Goal: Task Accomplishment & Management: Manage account settings

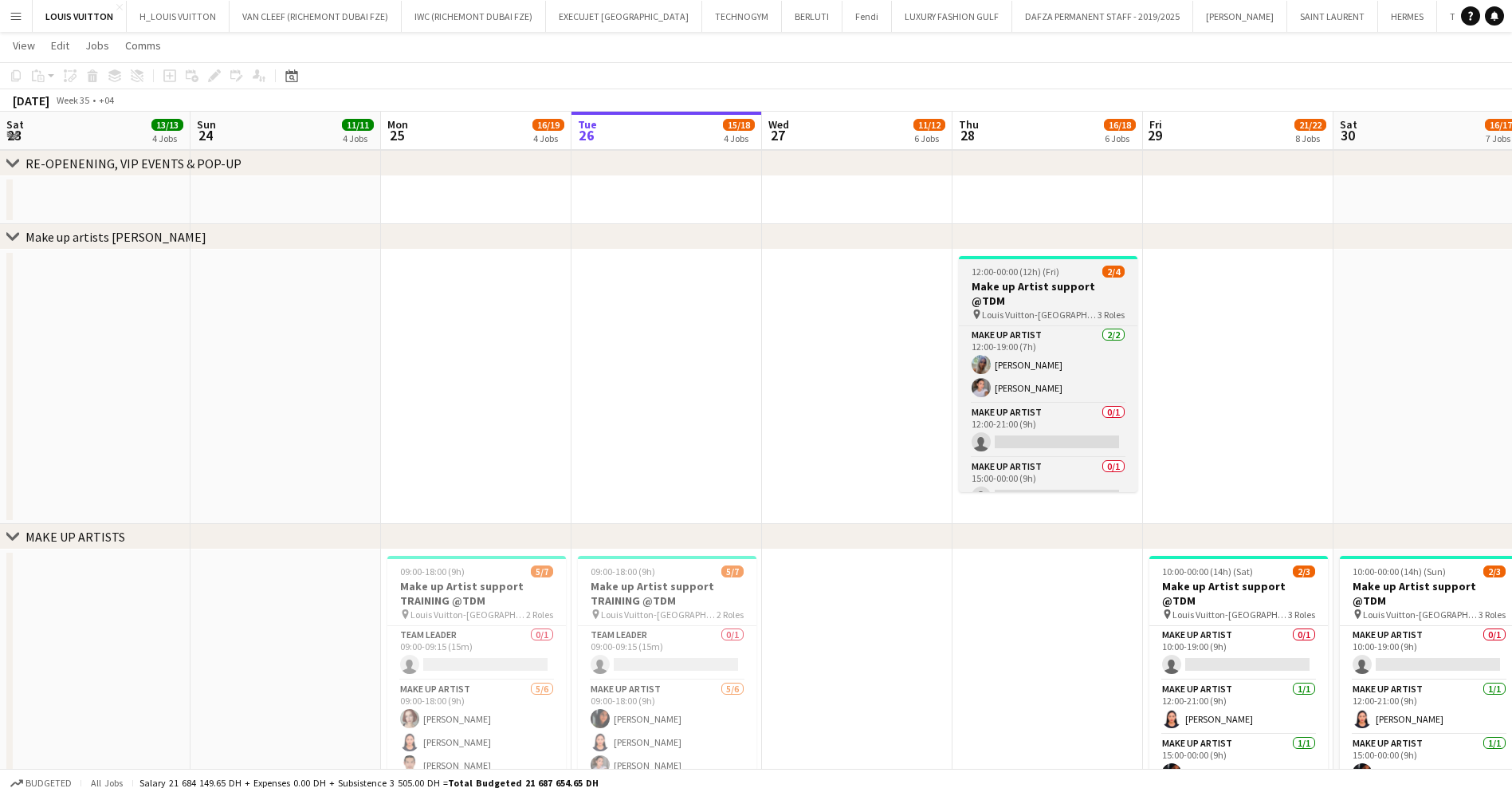
scroll to position [0, 381]
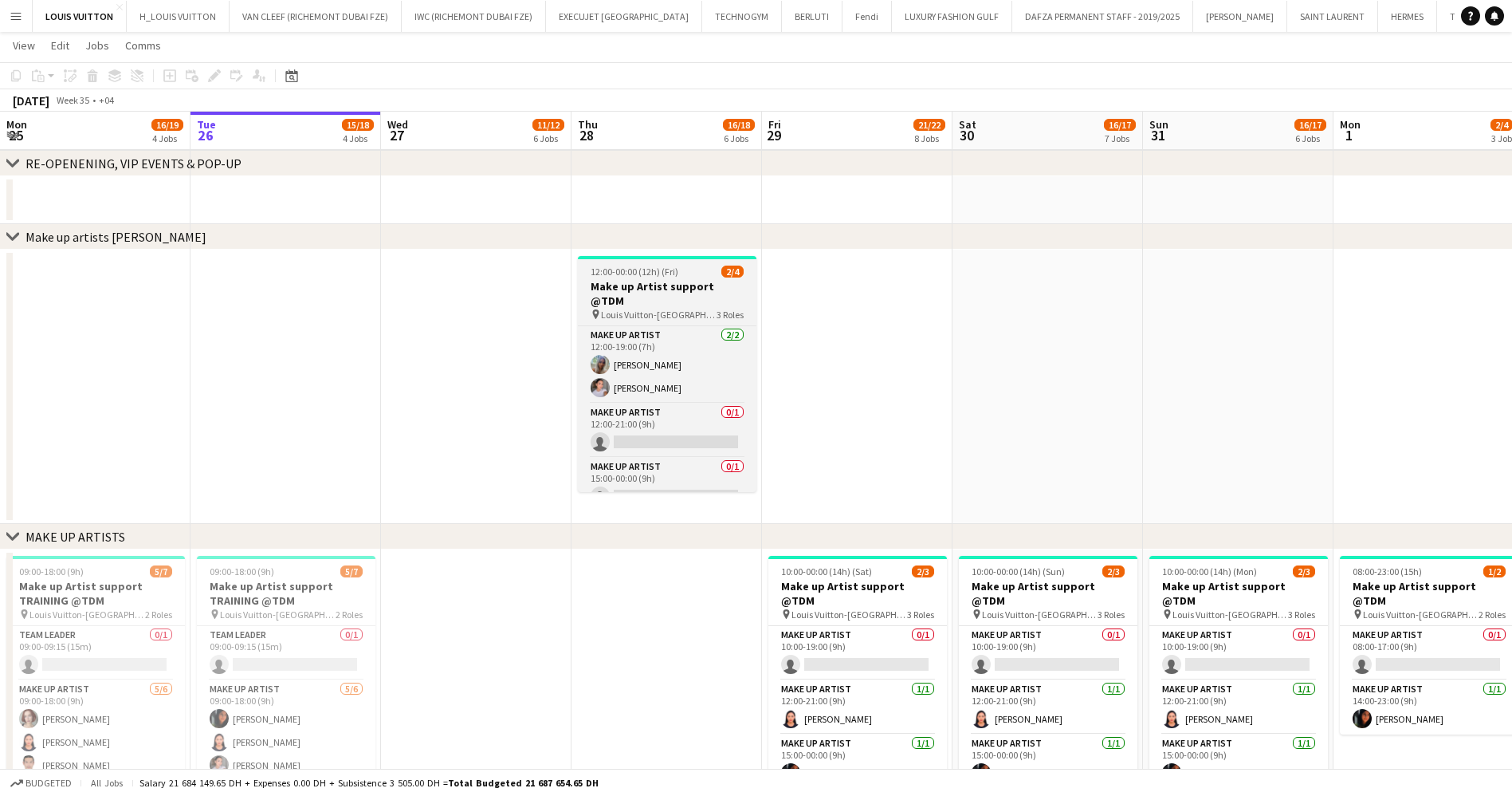
click at [648, 280] on h3 "Make up Artist support @TDM" at bounding box center [667, 293] width 179 height 29
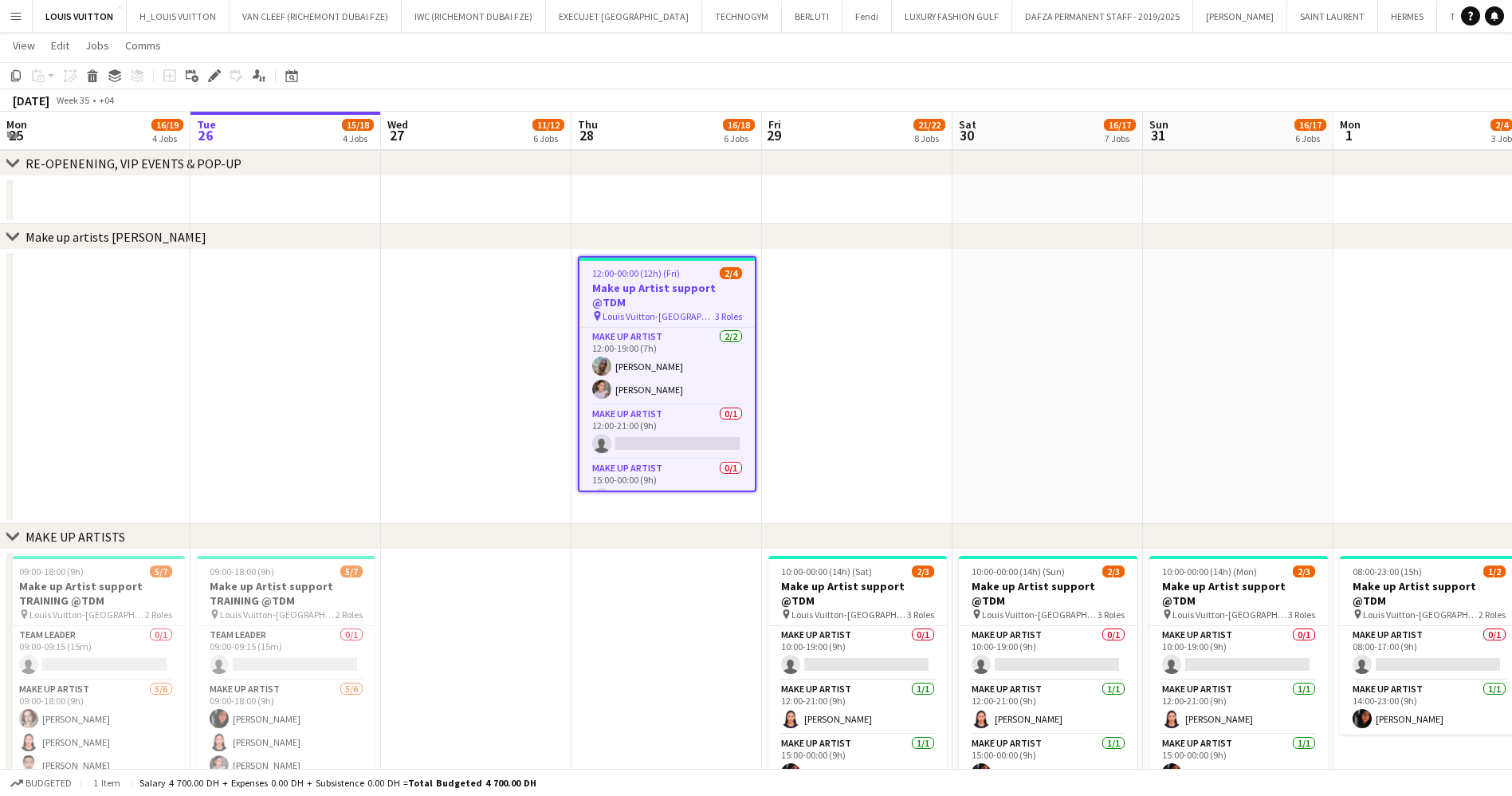
scroll to position [0, 383]
click at [212, 81] on icon "Edit" at bounding box center [214, 75] width 12 height 12
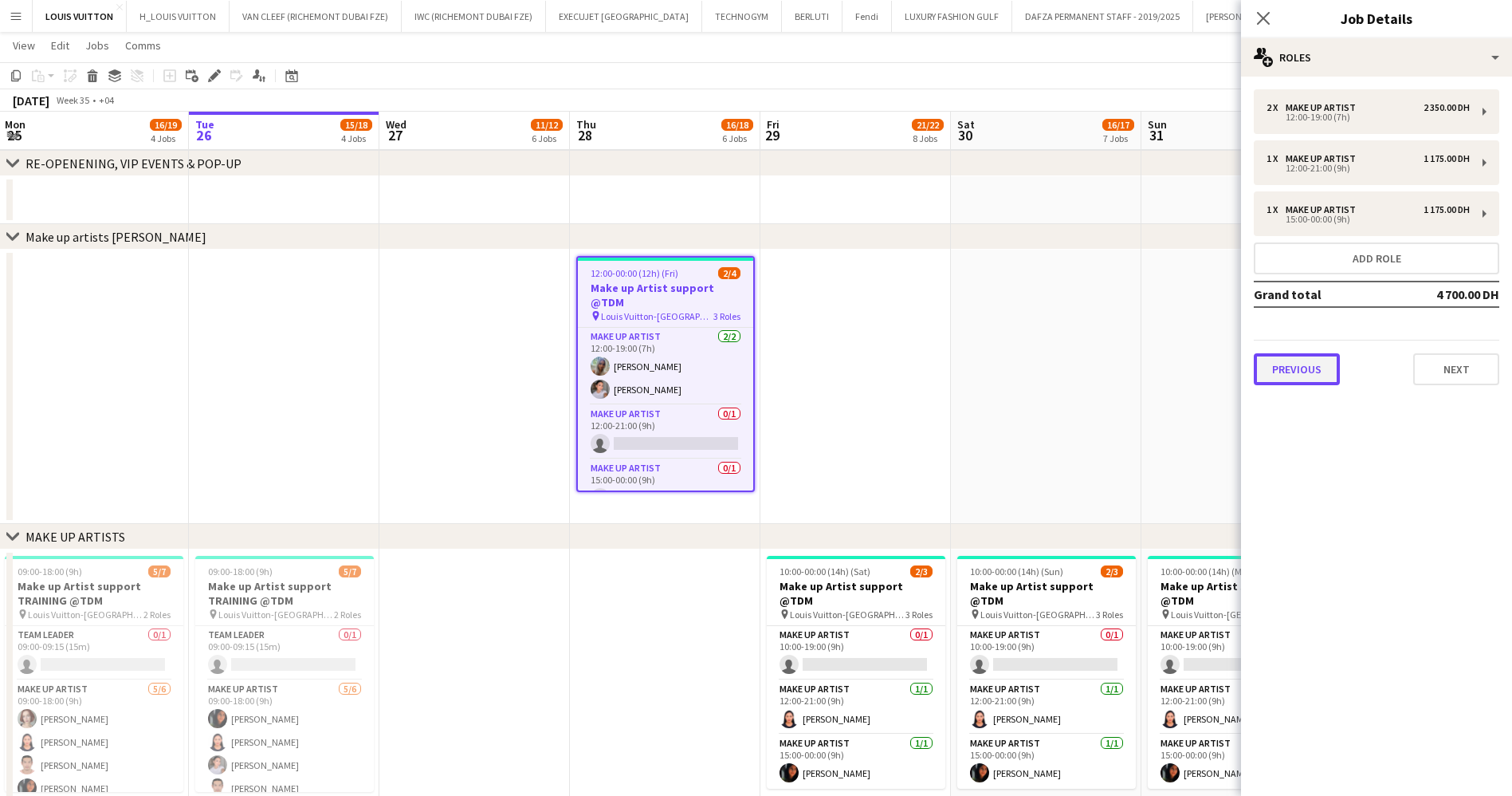
click at [1285, 372] on button "Previous" at bounding box center [1297, 369] width 86 height 32
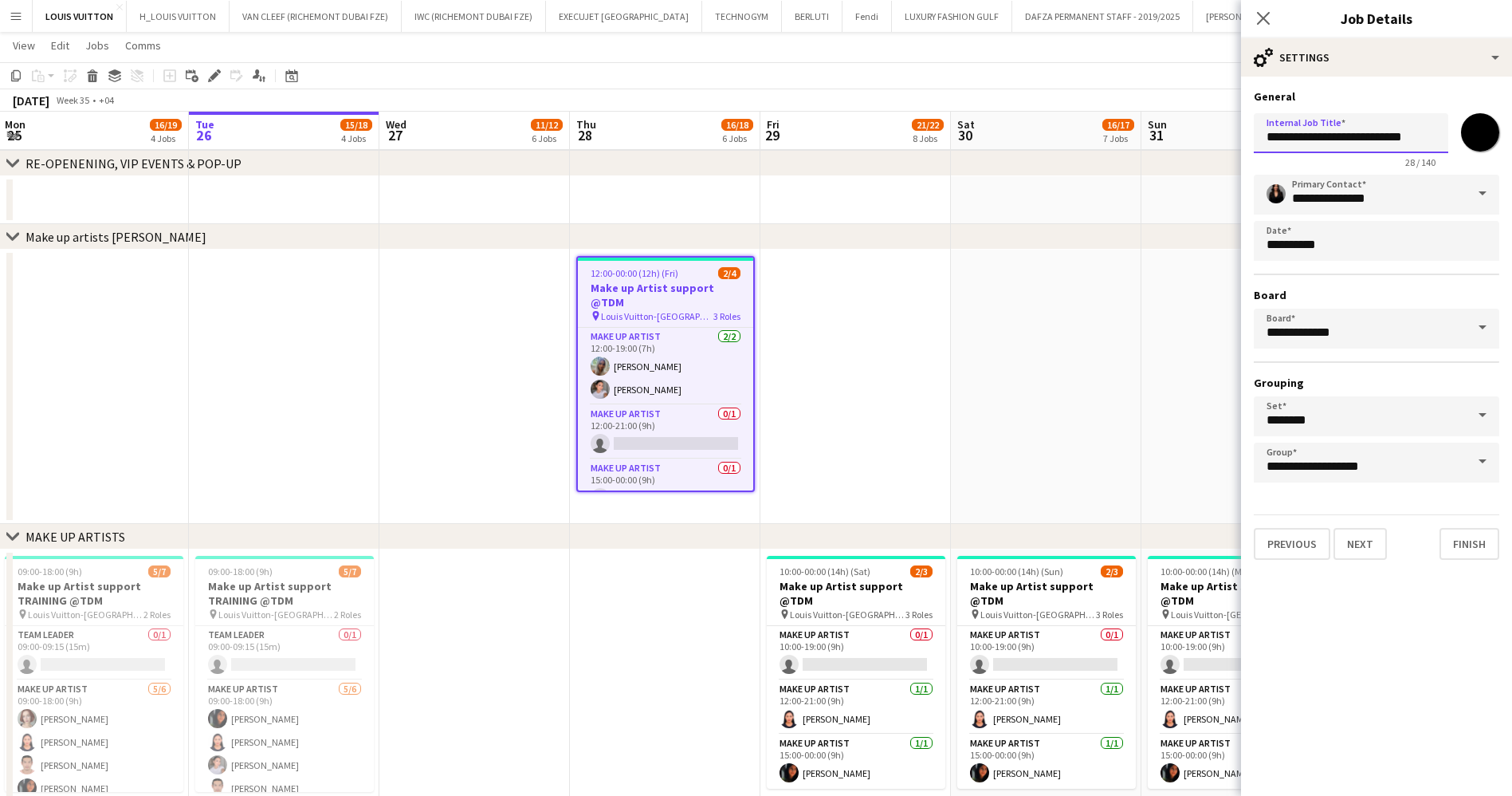
drag, startPoint x: 1402, startPoint y: 133, endPoint x: 1454, endPoint y: 133, distance: 52.0
click at [1454, 133] on div "**********" at bounding box center [1377, 138] width 245 height 62
type input "**********"
click at [1120, 73] on app-toolbar "Copy Paste Paste Ctrl+V Paste with crew Ctrl+Shift+V Paste linked Job [GEOGRAPH…" at bounding box center [756, 76] width 1512 height 27
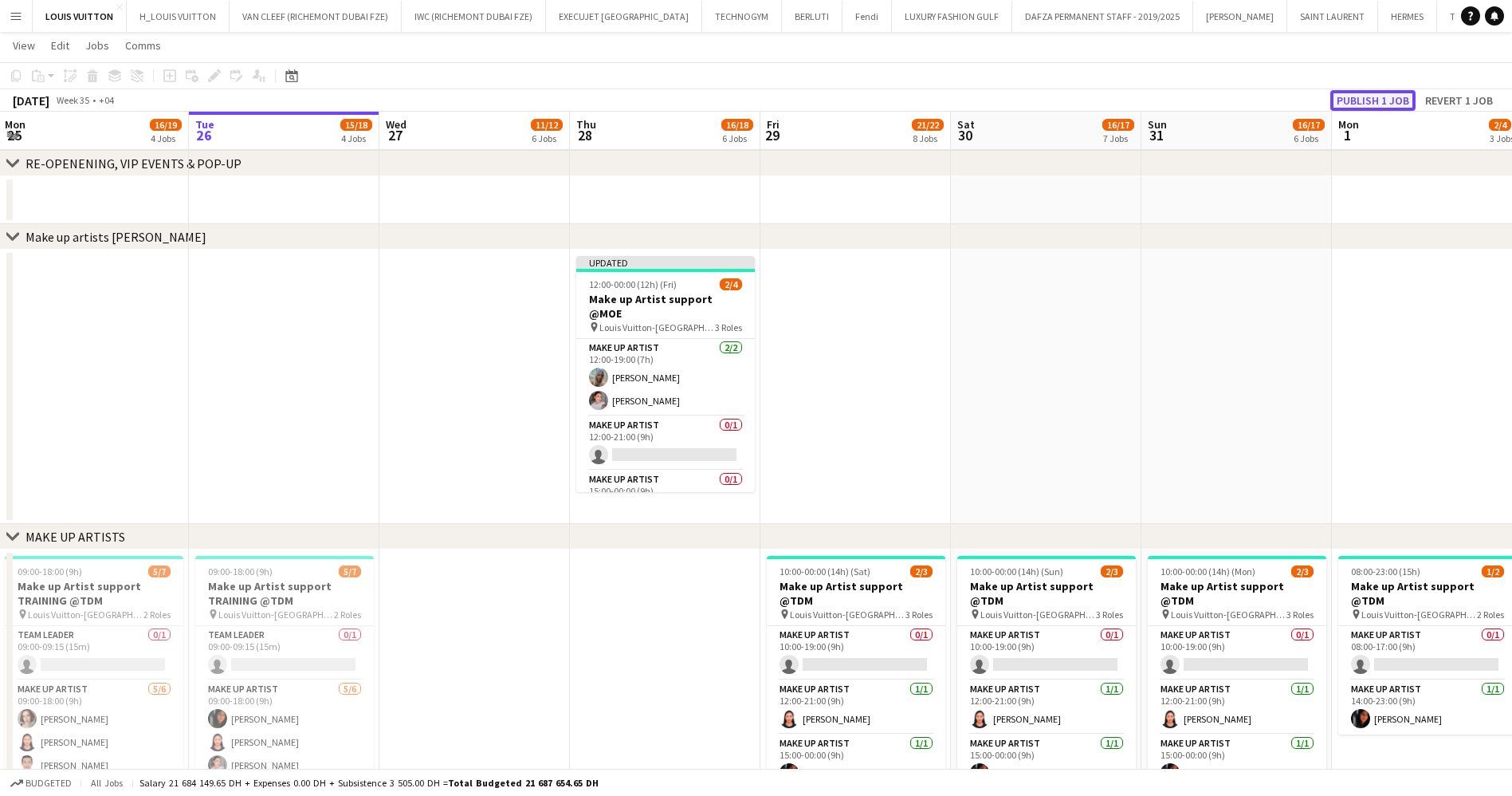
click at [1382, 97] on button "Publish 1 job" at bounding box center [1374, 100] width 86 height 21
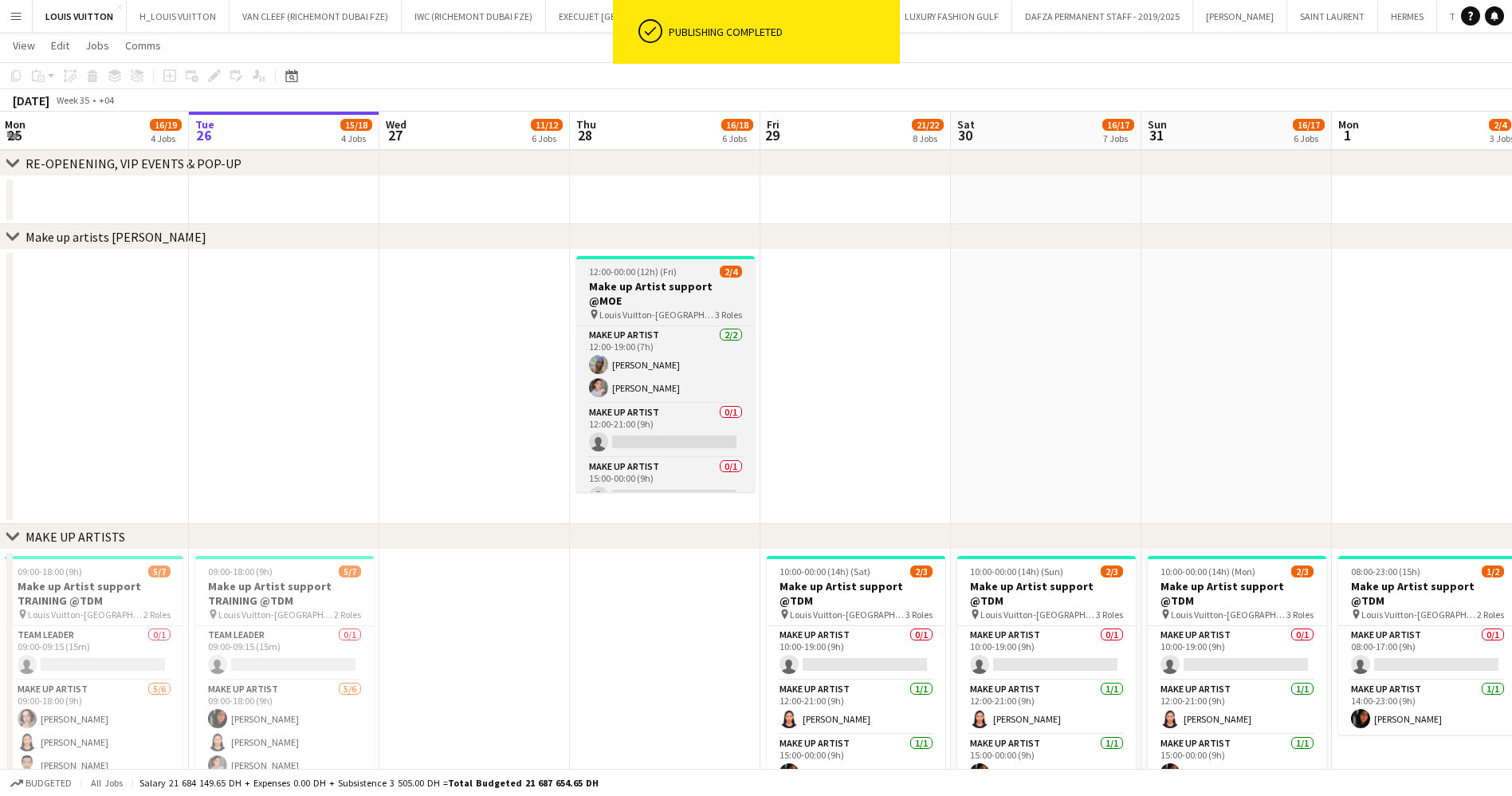
click at [655, 309] on span "Louis Vuitton-[GEOGRAPHIC_DATA]" at bounding box center [657, 315] width 115 height 12
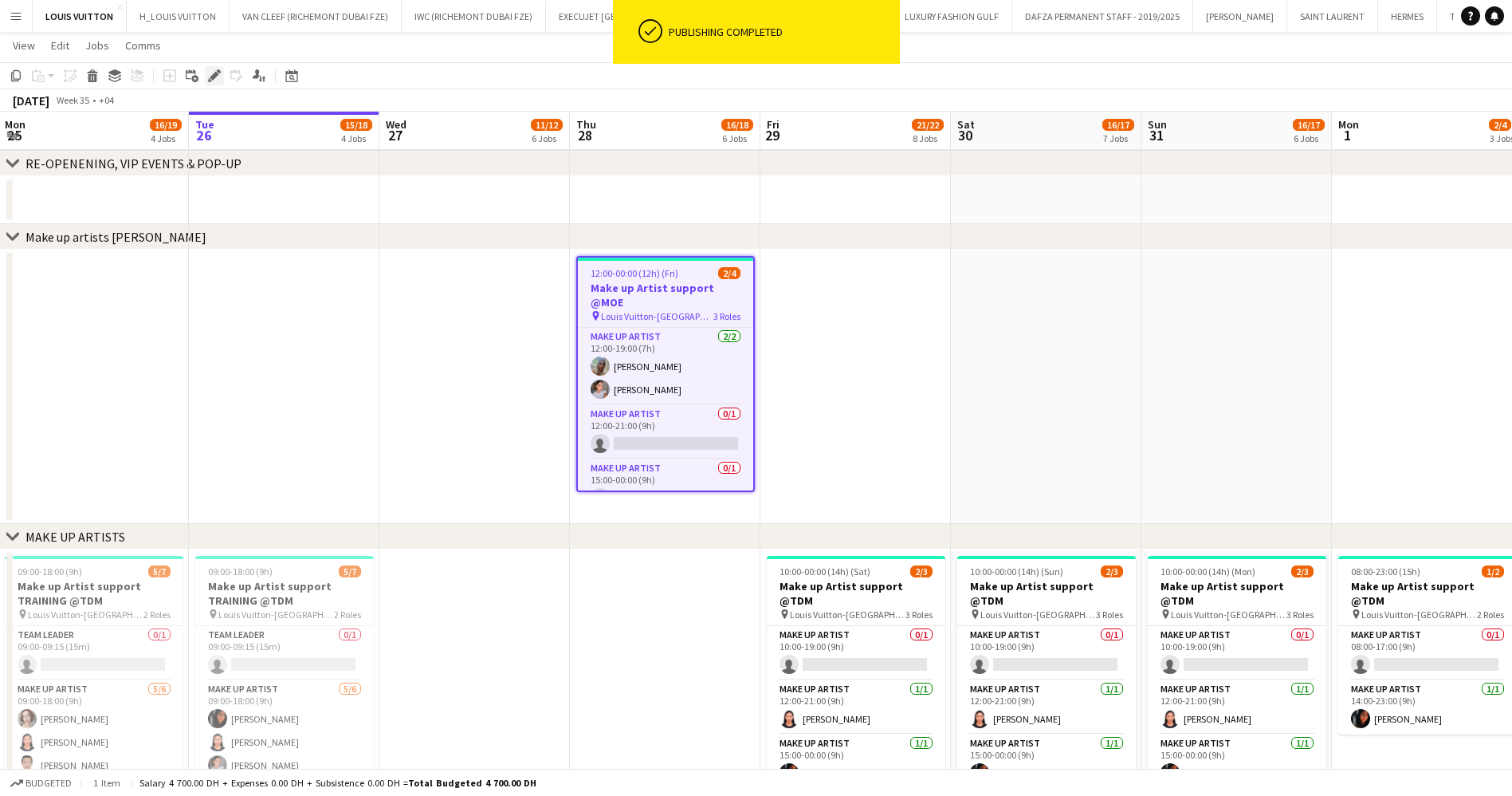
click at [217, 76] on icon at bounding box center [214, 76] width 9 height 9
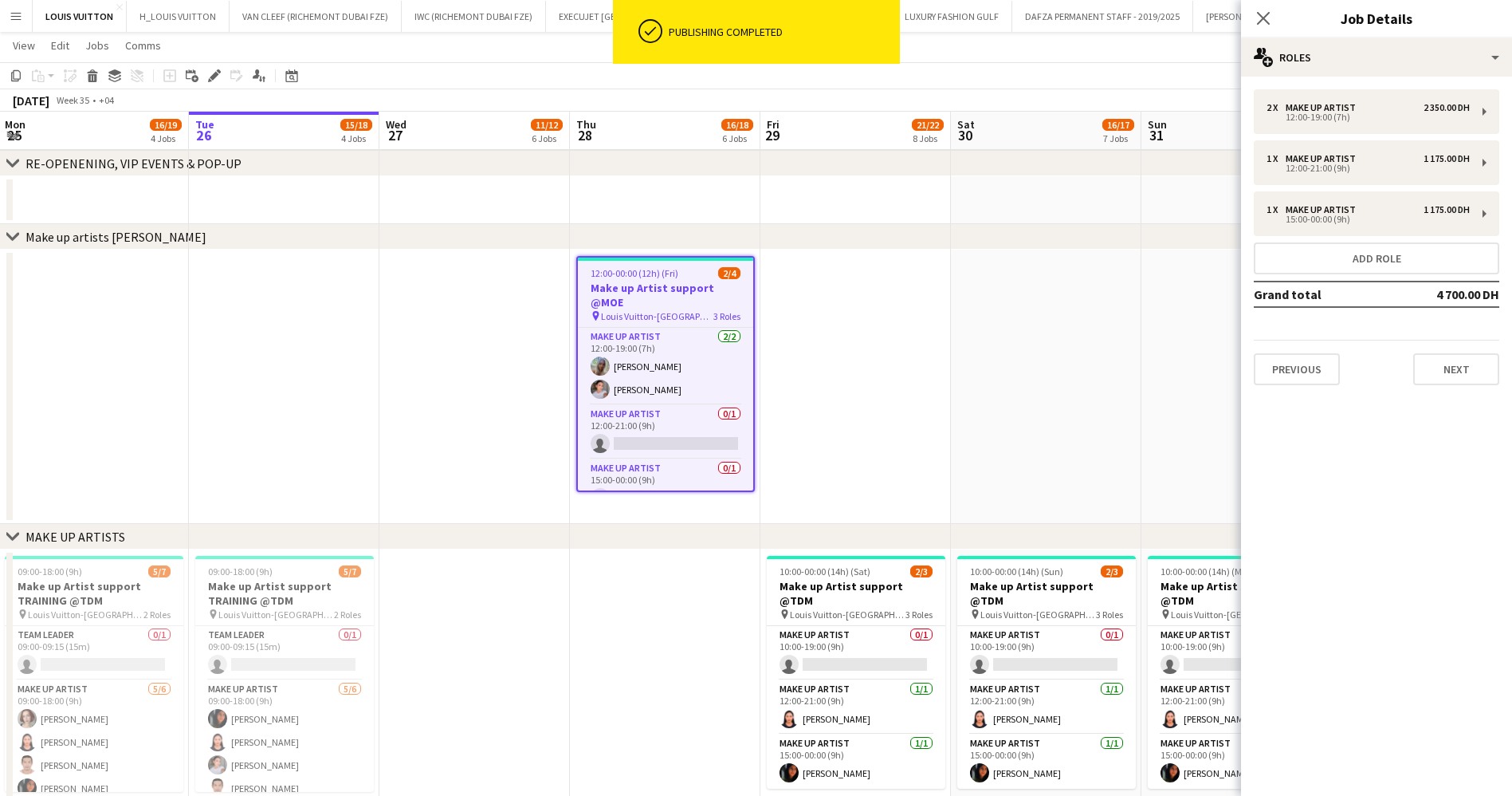
click at [1341, 32] on div "Close pop-in Job Details" at bounding box center [1376, 19] width 271 height 38
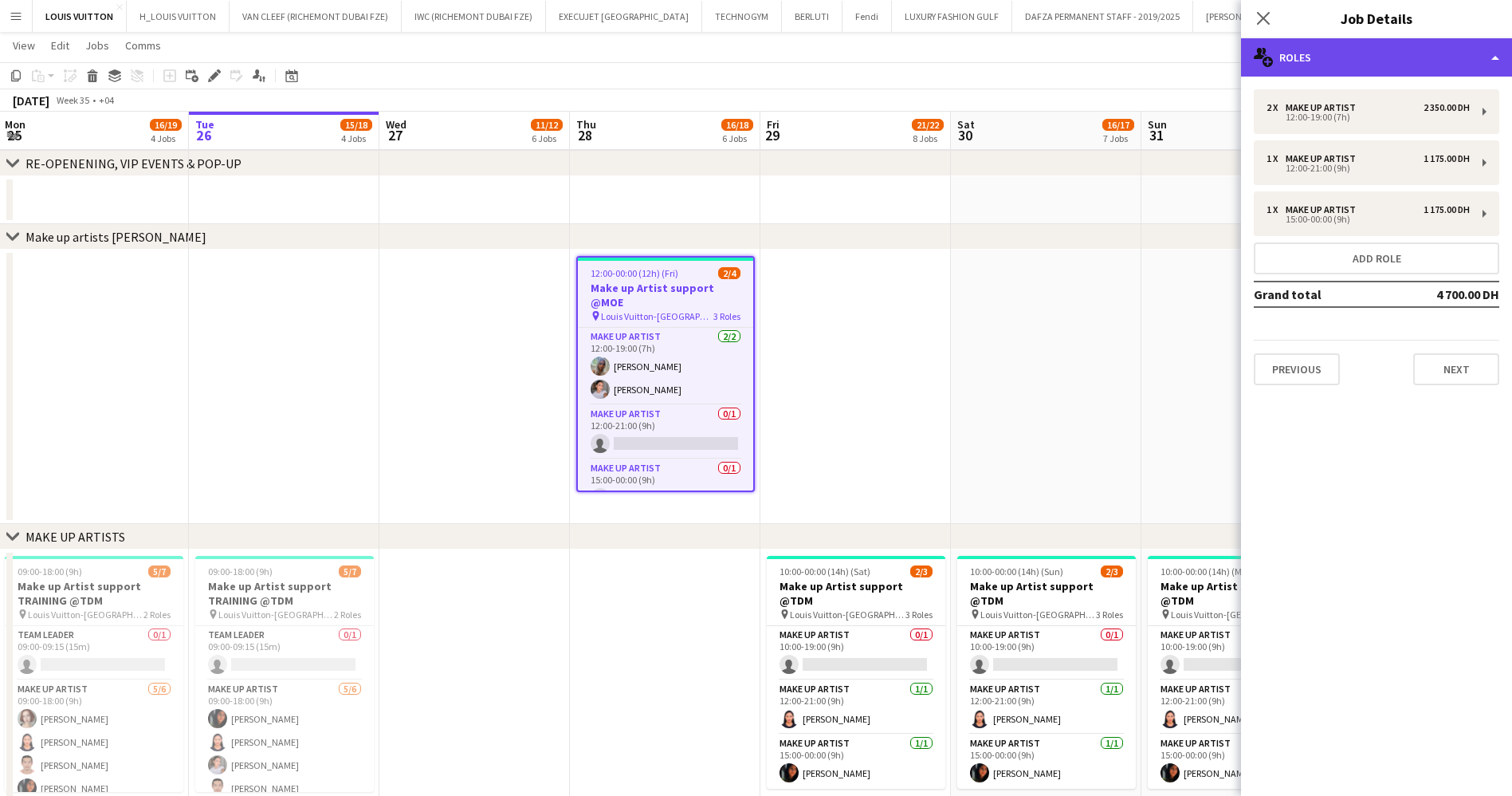
click at [1363, 52] on div "multiple-users-add Roles" at bounding box center [1376, 57] width 271 height 38
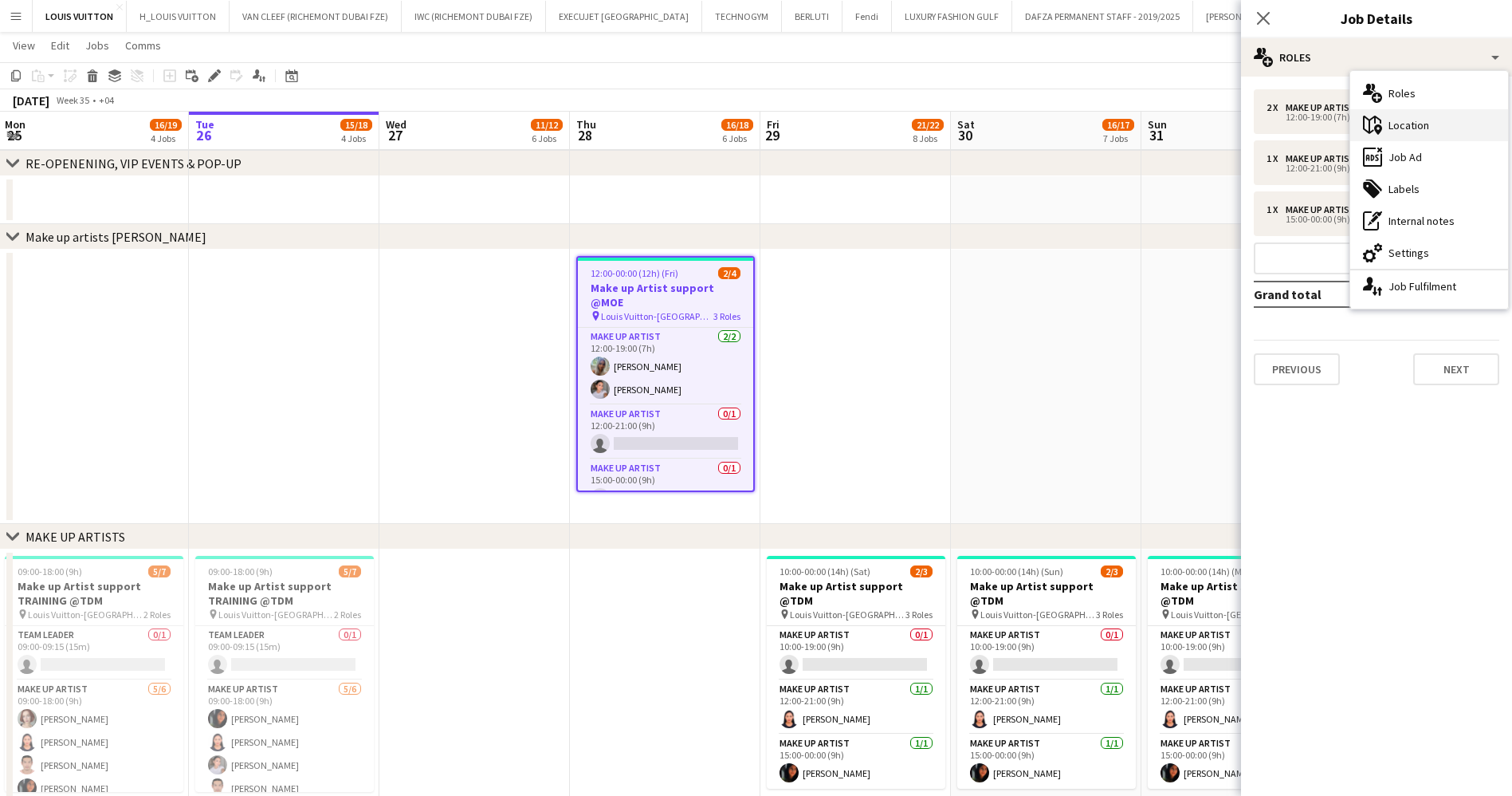
click at [1420, 115] on div "maps-pin-1 Location" at bounding box center [1430, 125] width 158 height 32
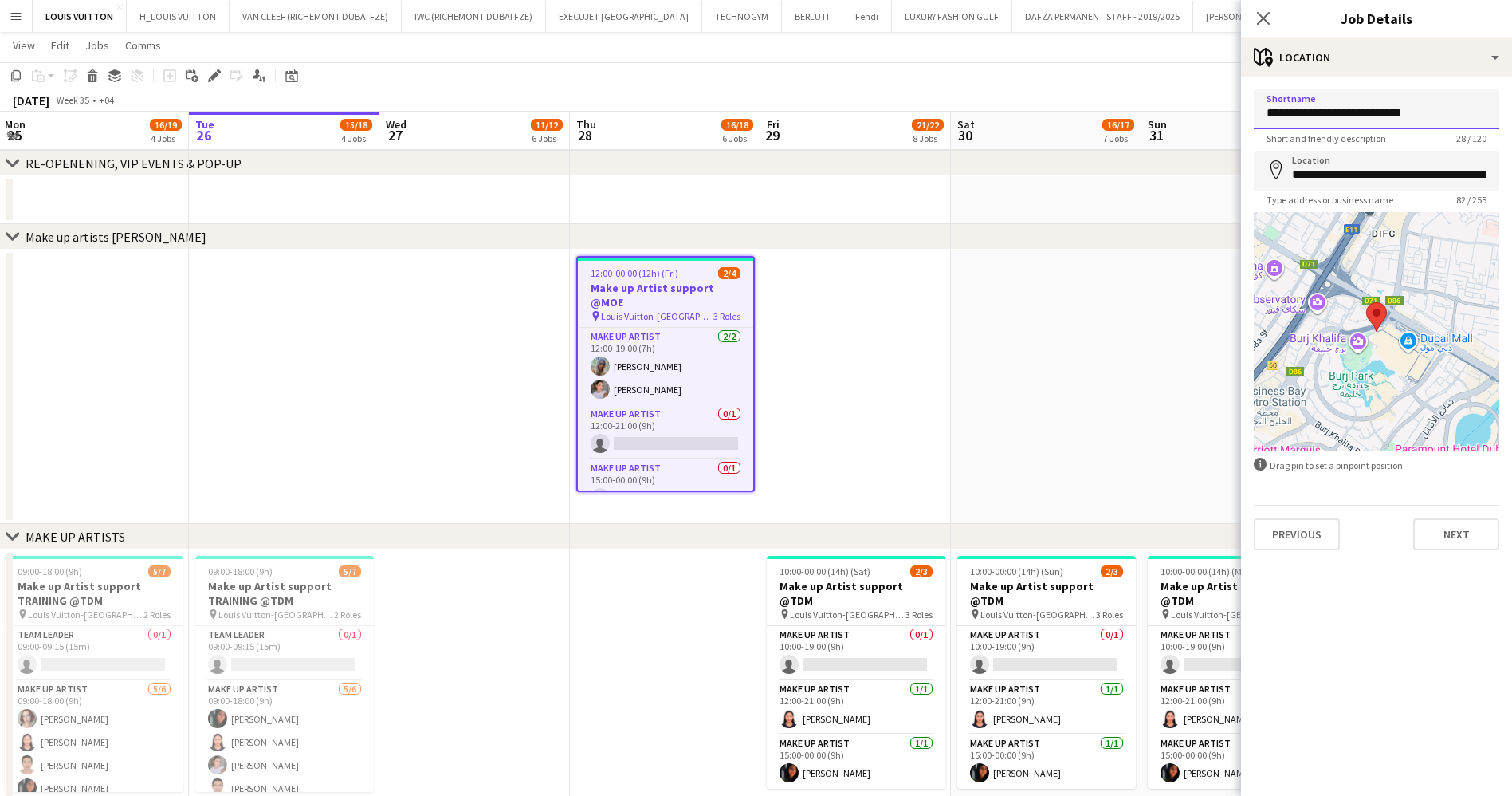
drag, startPoint x: 1435, startPoint y: 113, endPoint x: 1167, endPoint y: 114, distance: 268.0
type input "*"
type input "**********"
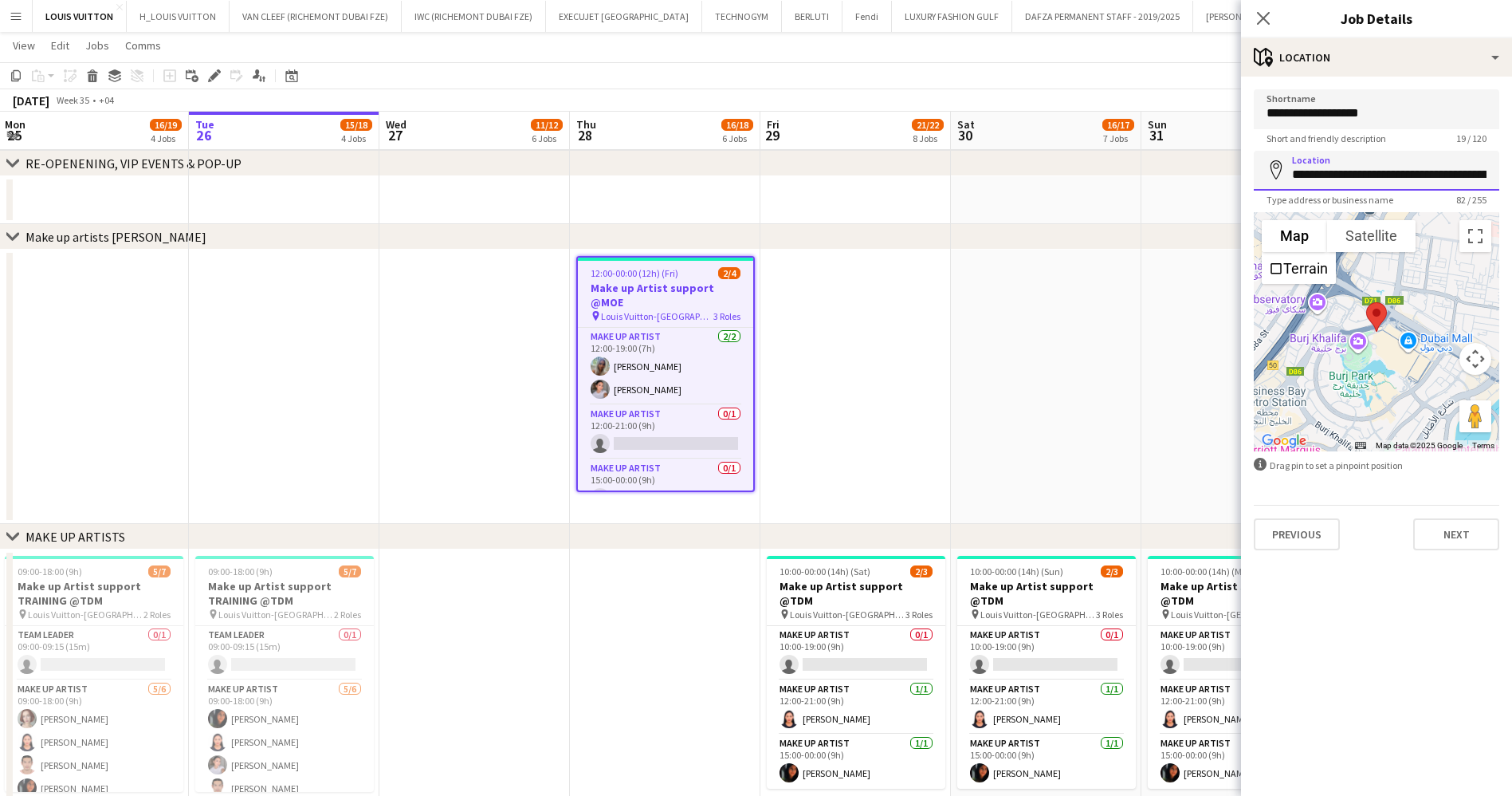
scroll to position [0, 264]
drag, startPoint x: 1295, startPoint y: 174, endPoint x: 1530, endPoint y: 193, distance: 235.8
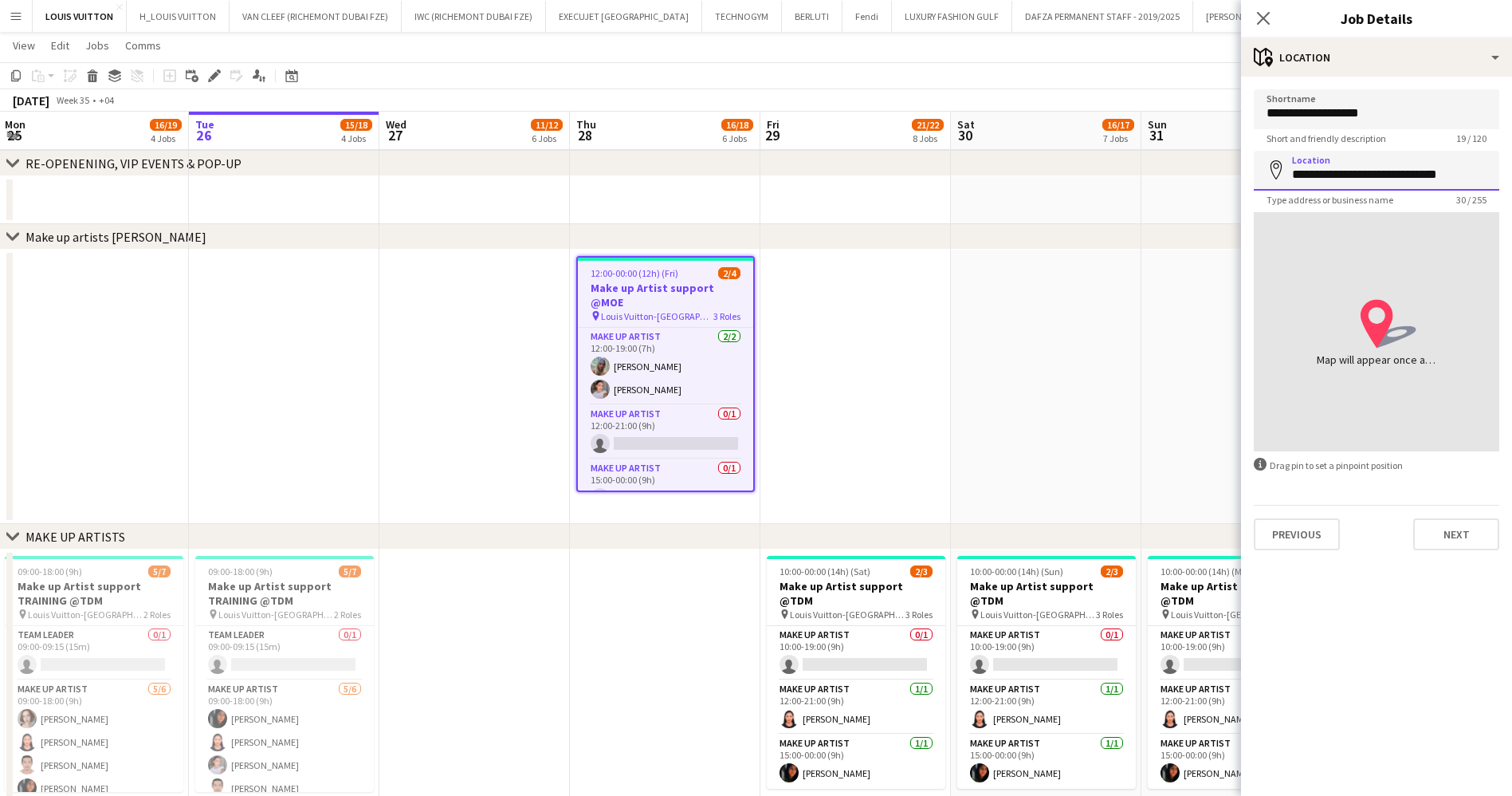
type input "**********"
click at [1159, 63] on app-toolbar "Copy Paste Paste Ctrl+V Paste with crew Ctrl+Shift+V Paste linked Job [GEOGRAPH…" at bounding box center [756, 76] width 1512 height 27
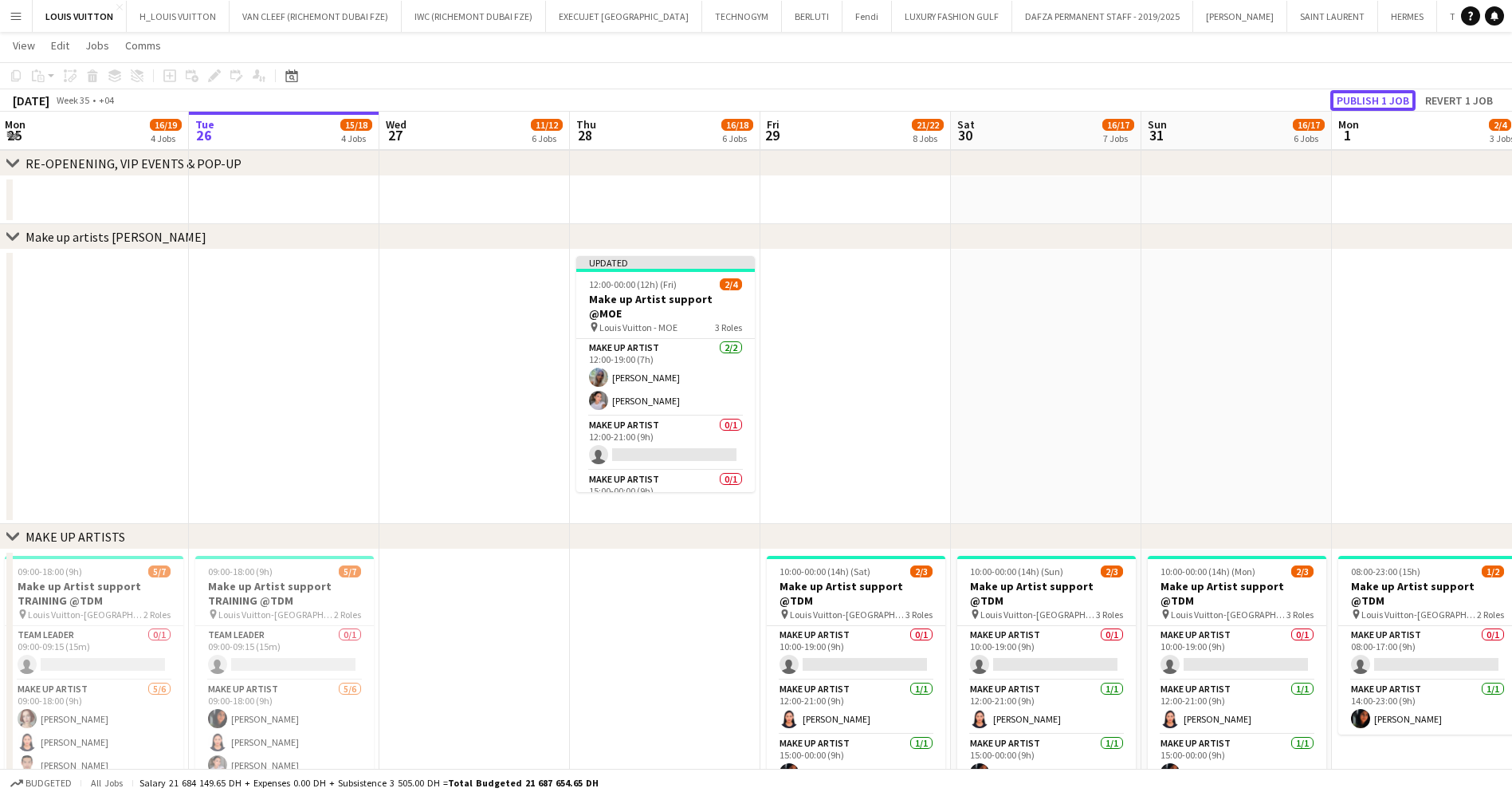
click at [1372, 102] on button "Publish 1 job" at bounding box center [1374, 100] width 86 height 21
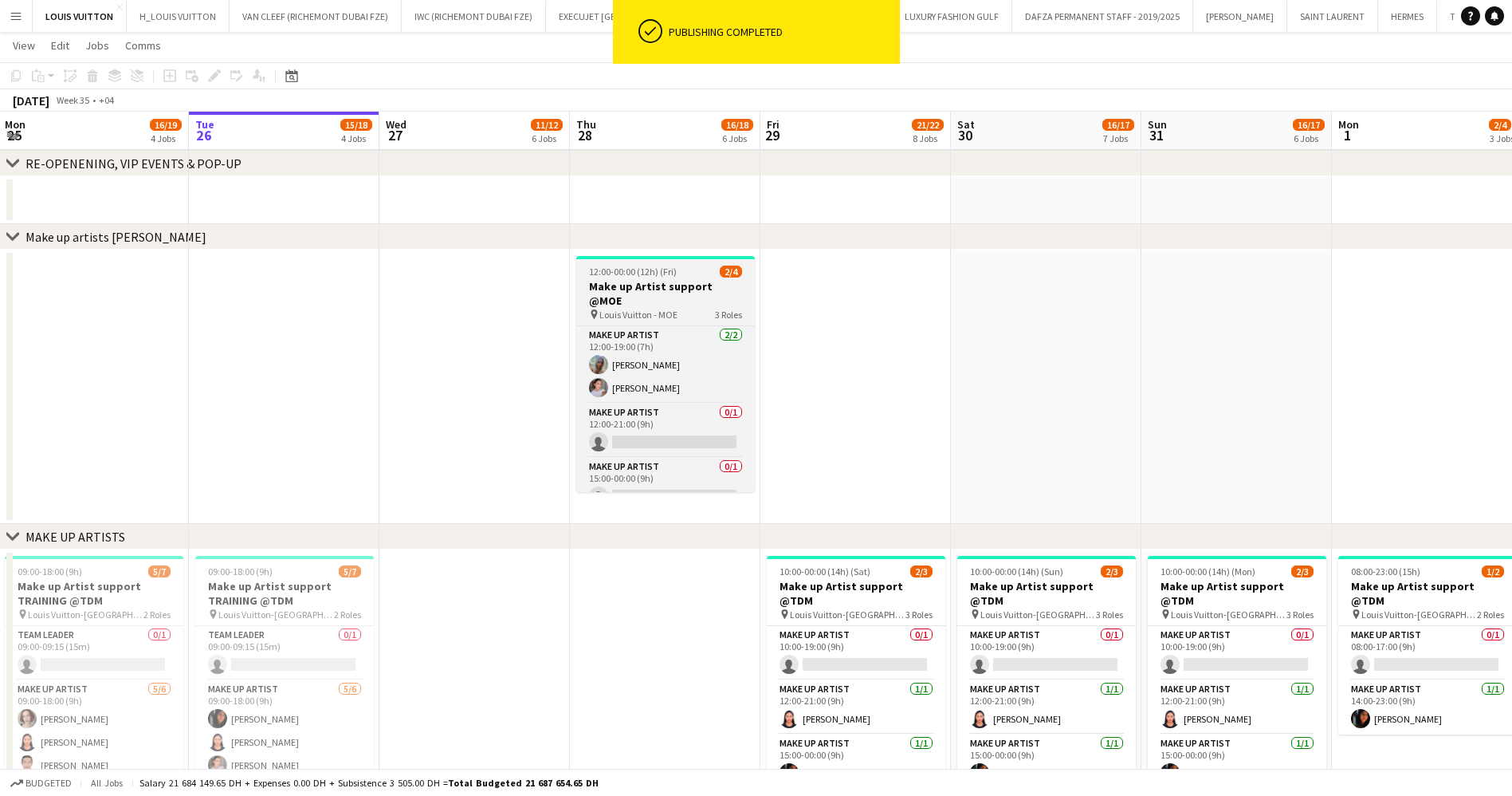
click at [670, 309] on span "Louis Vuitton - MOE" at bounding box center [638, 315] width 78 height 12
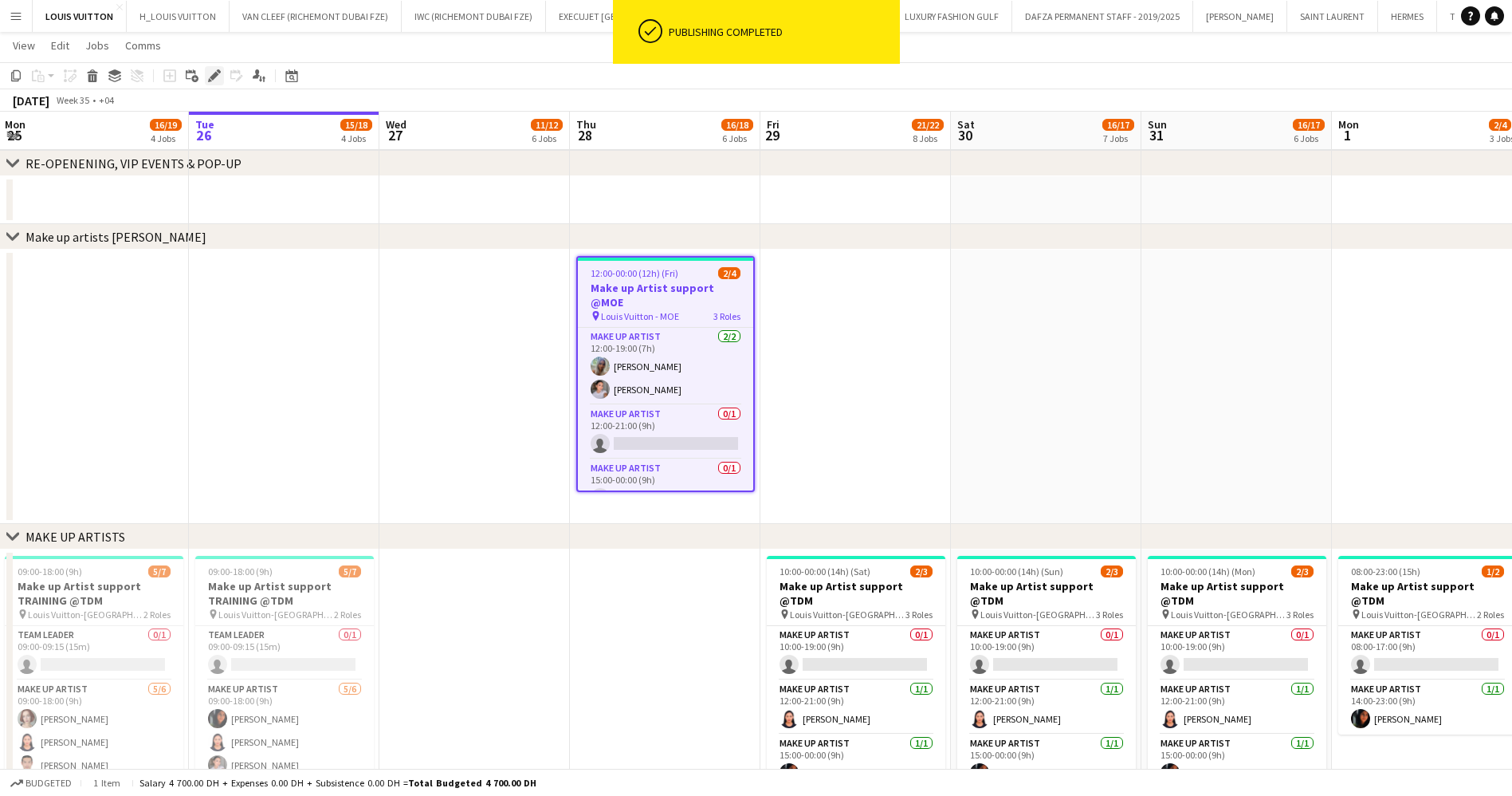
drag, startPoint x: 212, startPoint y: 75, endPoint x: 314, endPoint y: 11, distance: 120.4
click at [213, 75] on icon "Edit" at bounding box center [214, 75] width 12 height 12
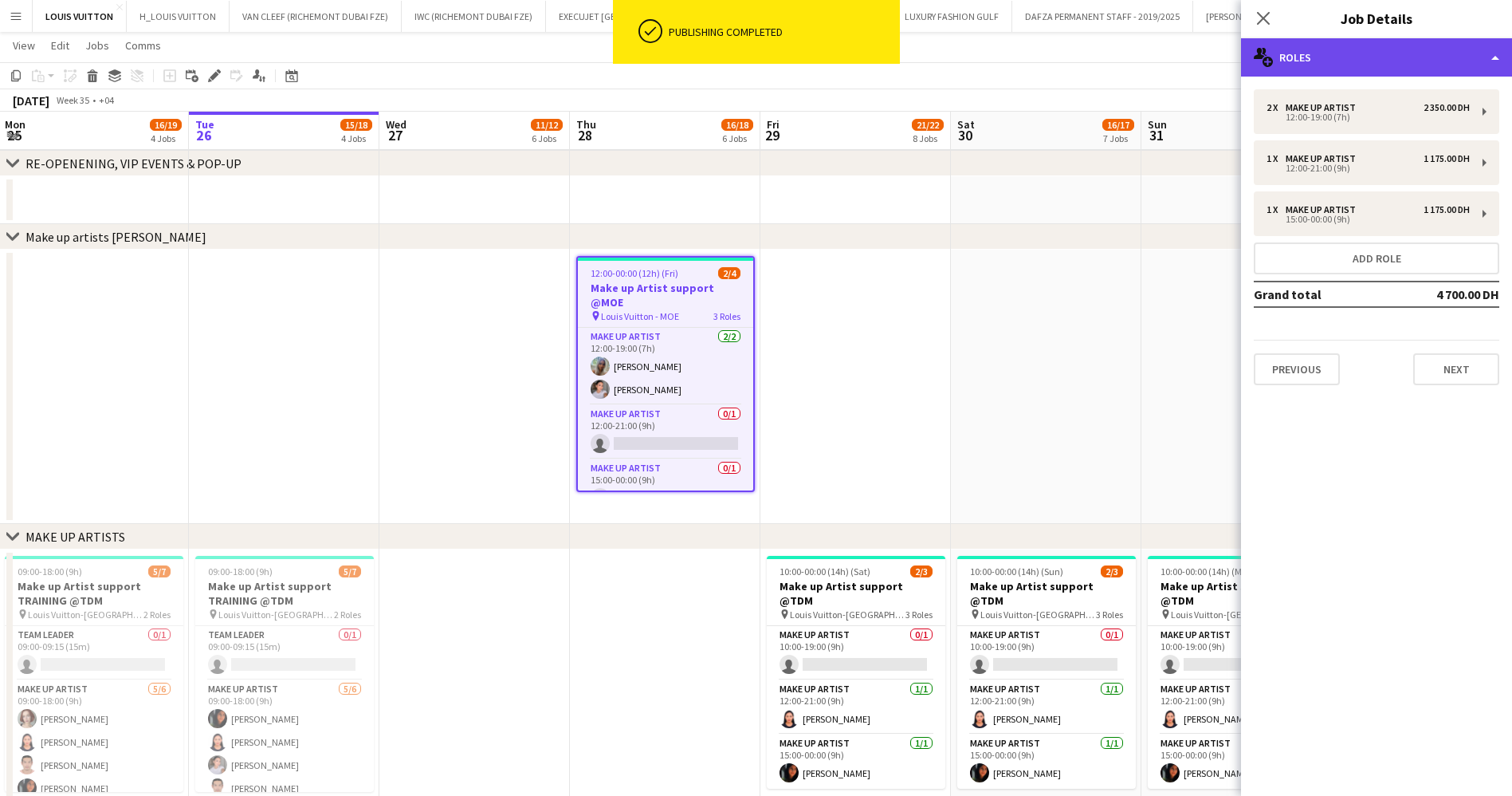
click at [1389, 57] on div "multiple-users-add Roles" at bounding box center [1376, 57] width 271 height 38
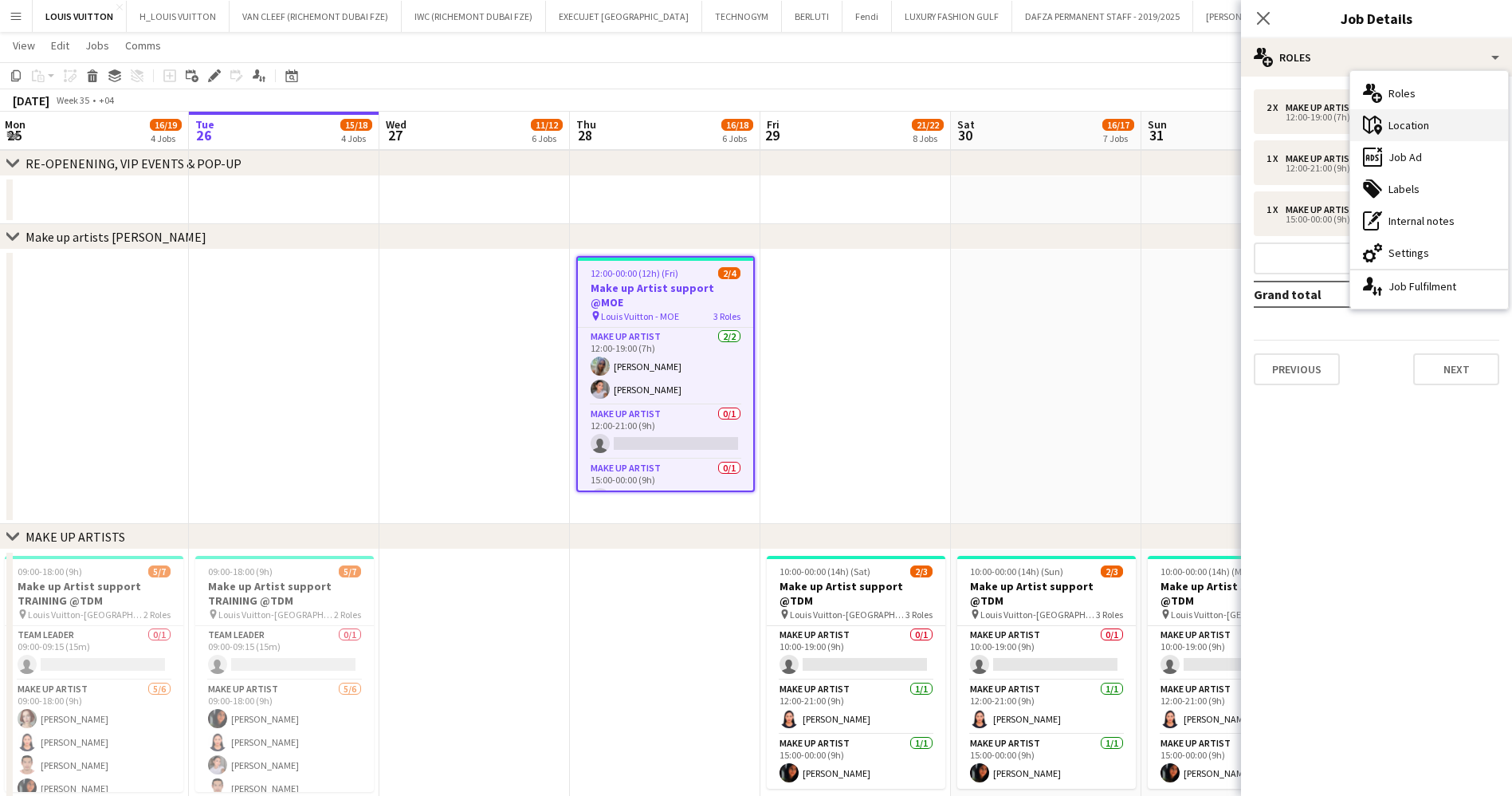
click at [1419, 128] on div "maps-pin-1 Location" at bounding box center [1430, 125] width 158 height 32
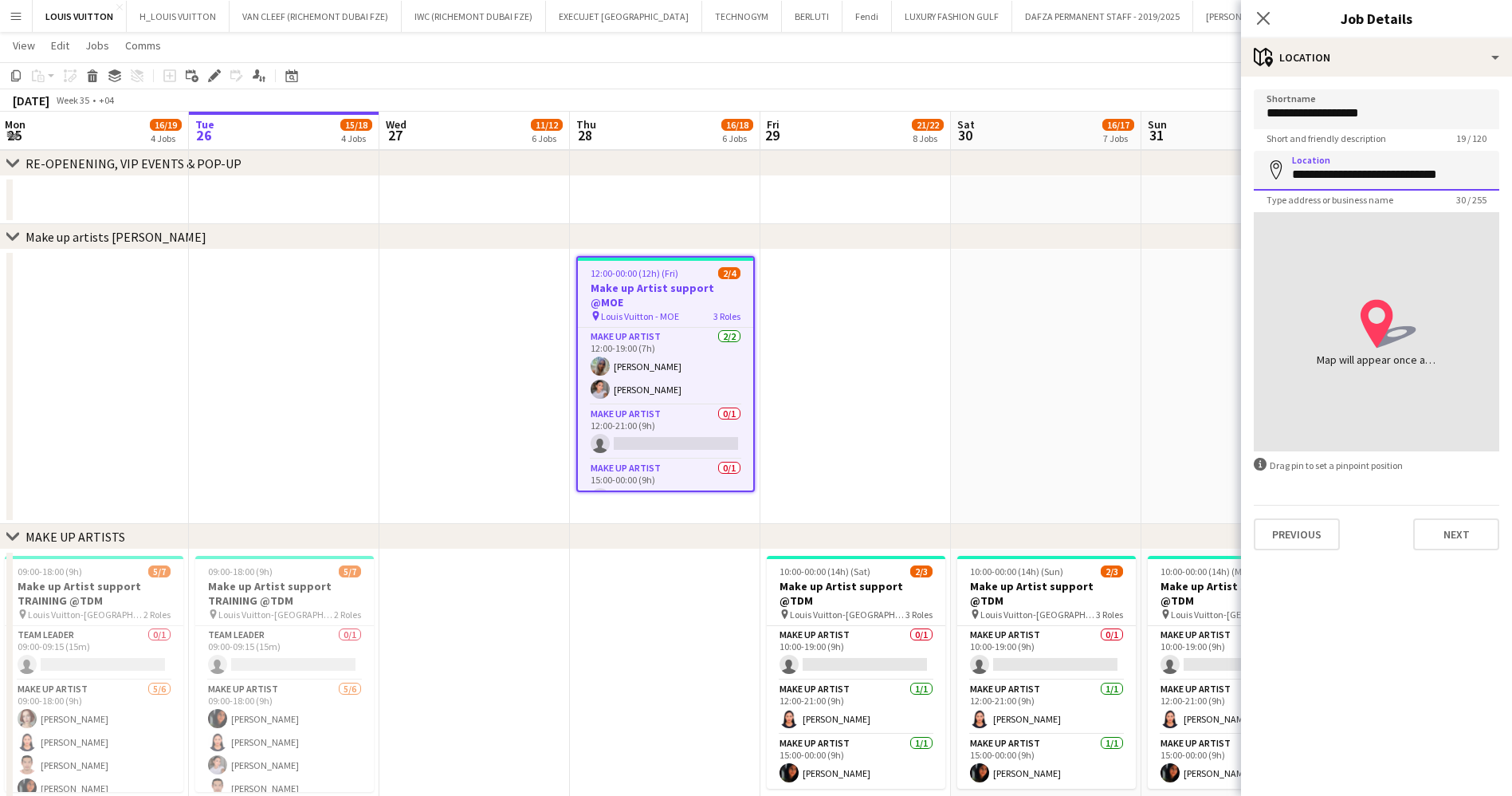
click at [1435, 175] on input "**********" at bounding box center [1377, 171] width 245 height 40
drag, startPoint x: 1468, startPoint y: 176, endPoint x: 1108, endPoint y: 196, distance: 360.6
type input "**********"
drag, startPoint x: 1369, startPoint y: 172, endPoint x: 1214, endPoint y: 181, distance: 155.3
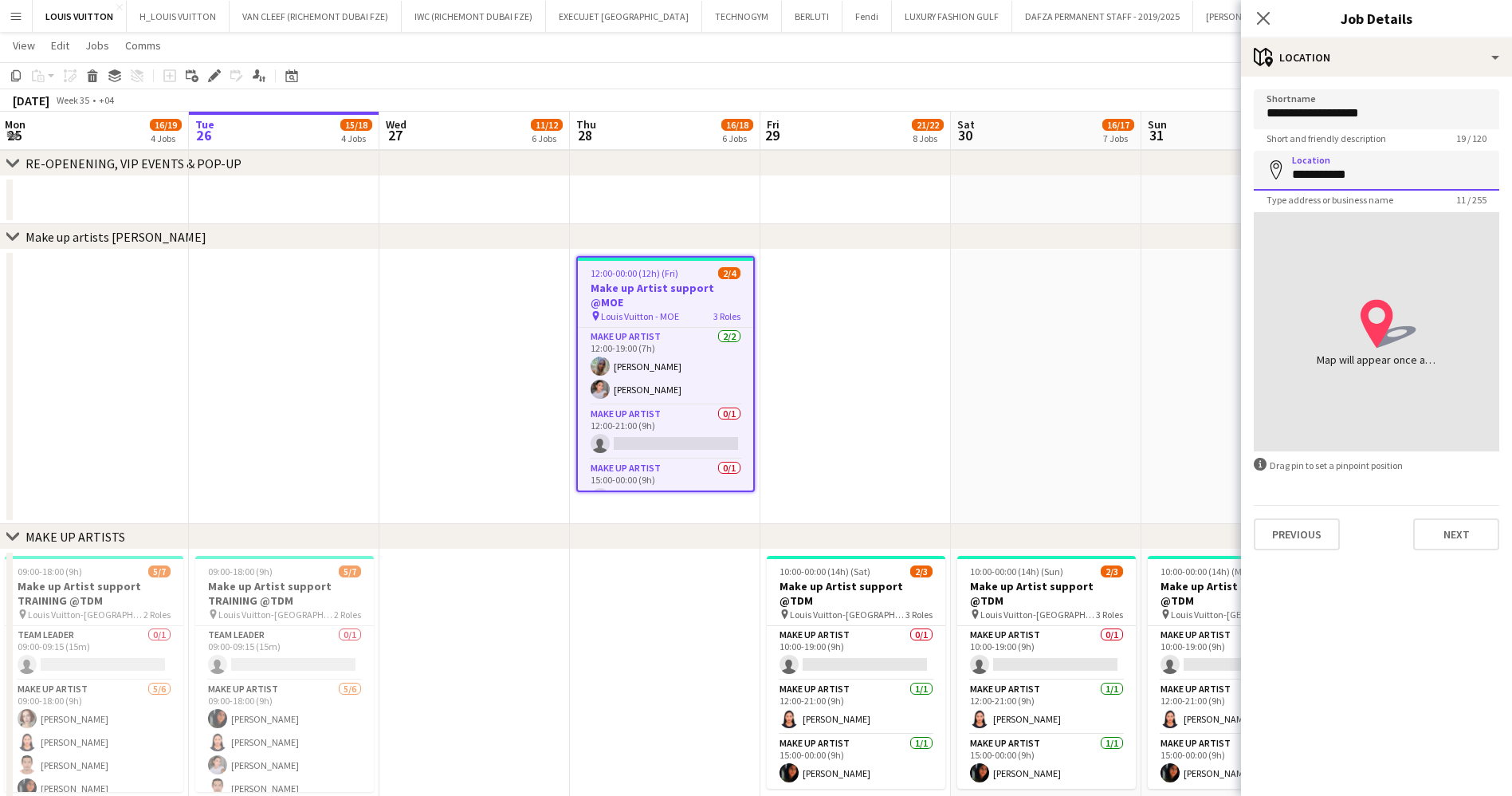
click at [1088, 59] on app-page-menu "View Day view expanded Day view collapsed Month view Date picker Jump to [DATE]…" at bounding box center [756, 47] width 1512 height 30
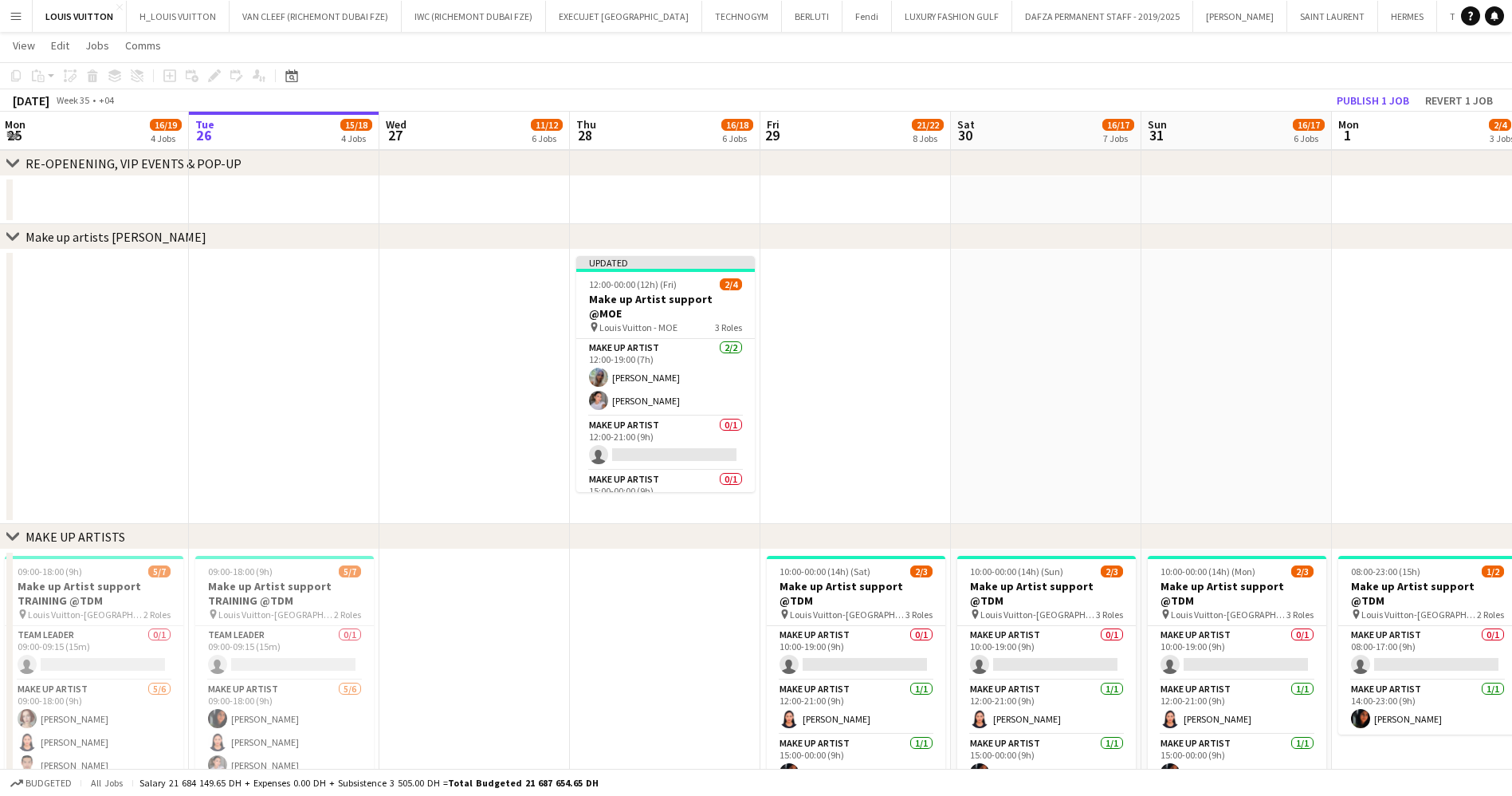
click at [1356, 111] on div "[DATE] Week 35 • +04 Publish 1 job Revert 1 job" at bounding box center [756, 100] width 1512 height 22
click at [1349, 104] on button "Publish 1 job" at bounding box center [1374, 100] width 86 height 21
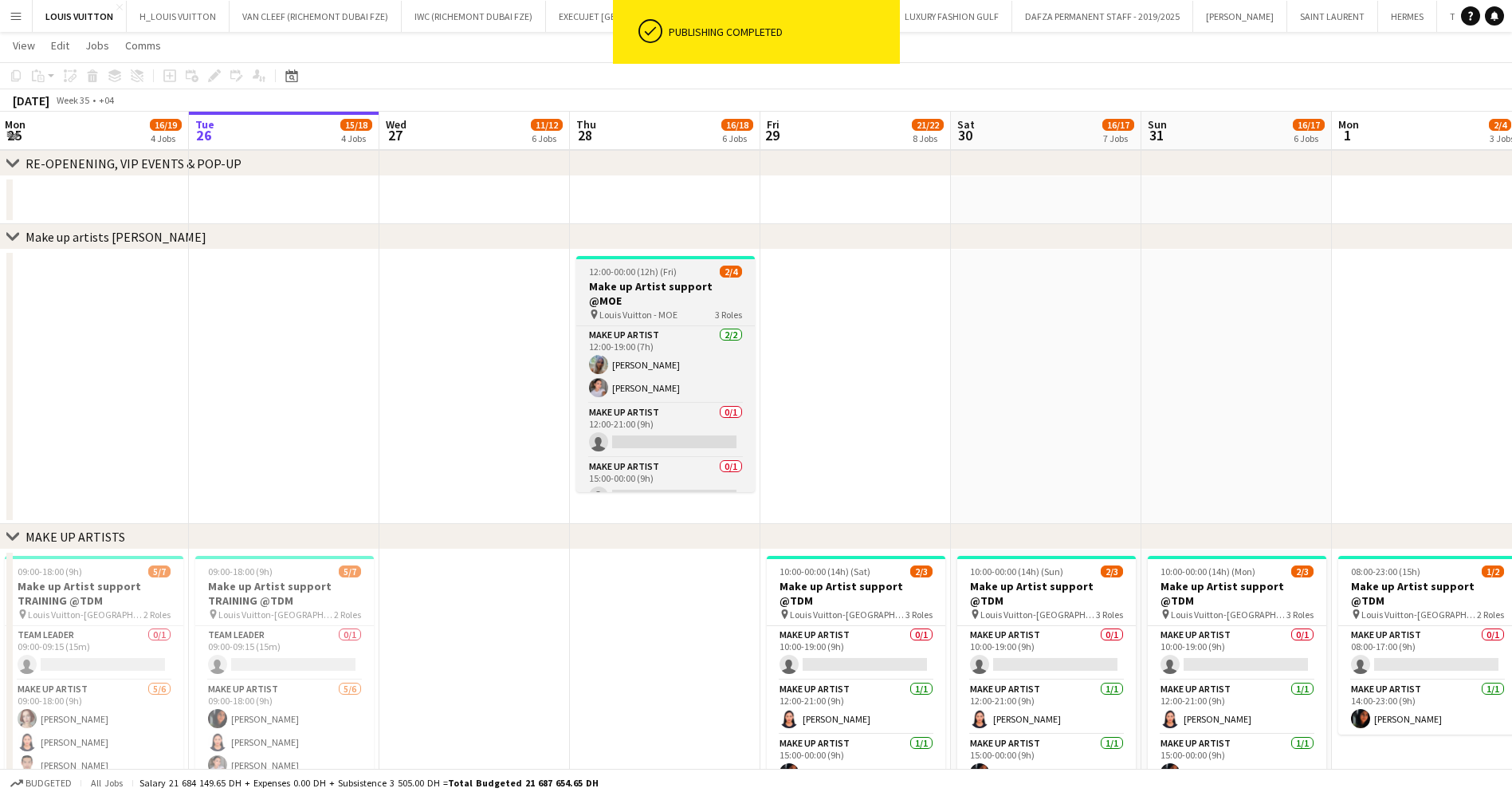
click at [669, 285] on h3 "Make up Artist support @MOE" at bounding box center [665, 293] width 179 height 29
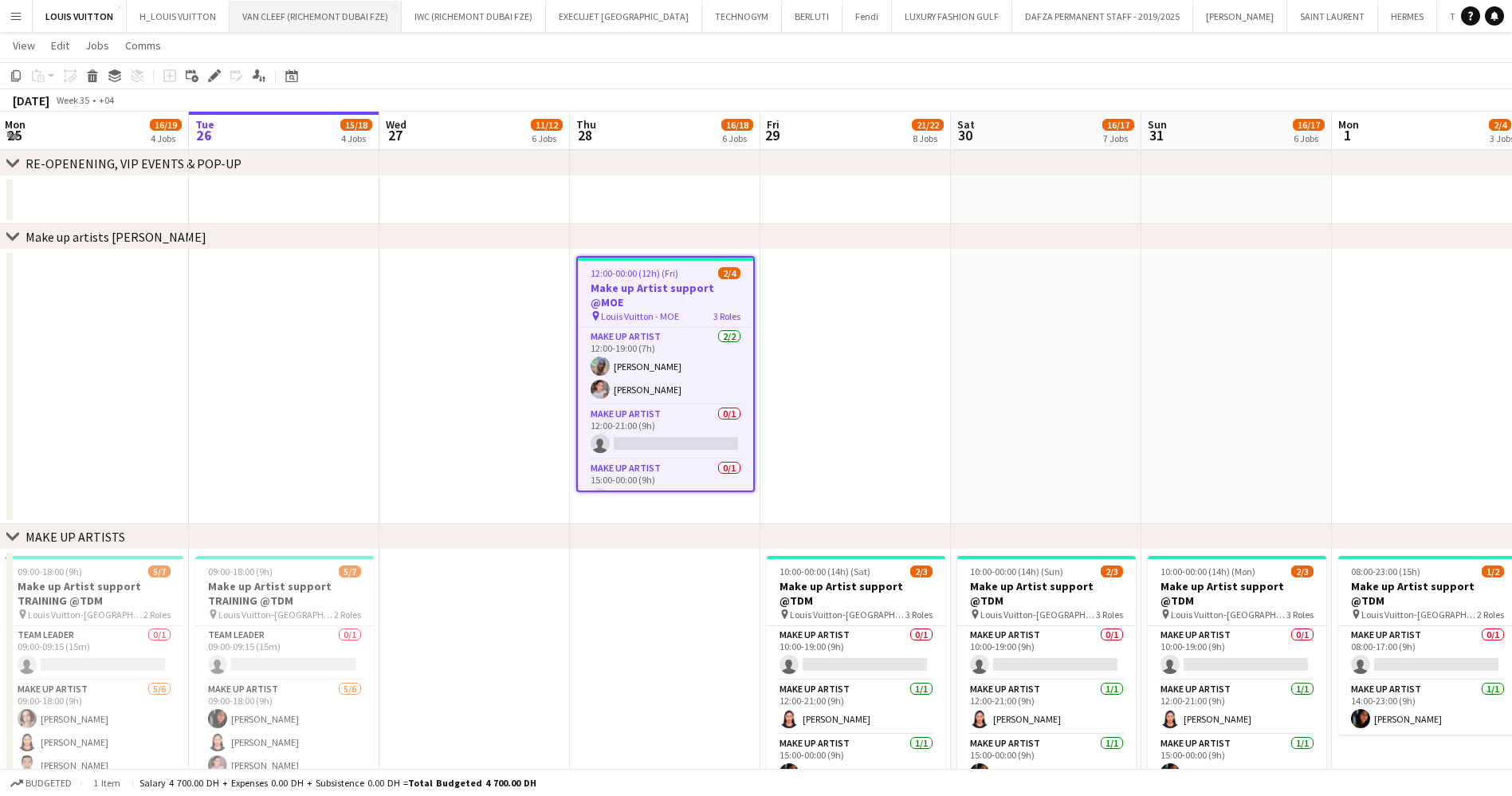
drag, startPoint x: 216, startPoint y: 77, endPoint x: 327, endPoint y: 7, distance: 131.2
click at [212, 77] on icon at bounding box center [214, 76] width 9 height 9
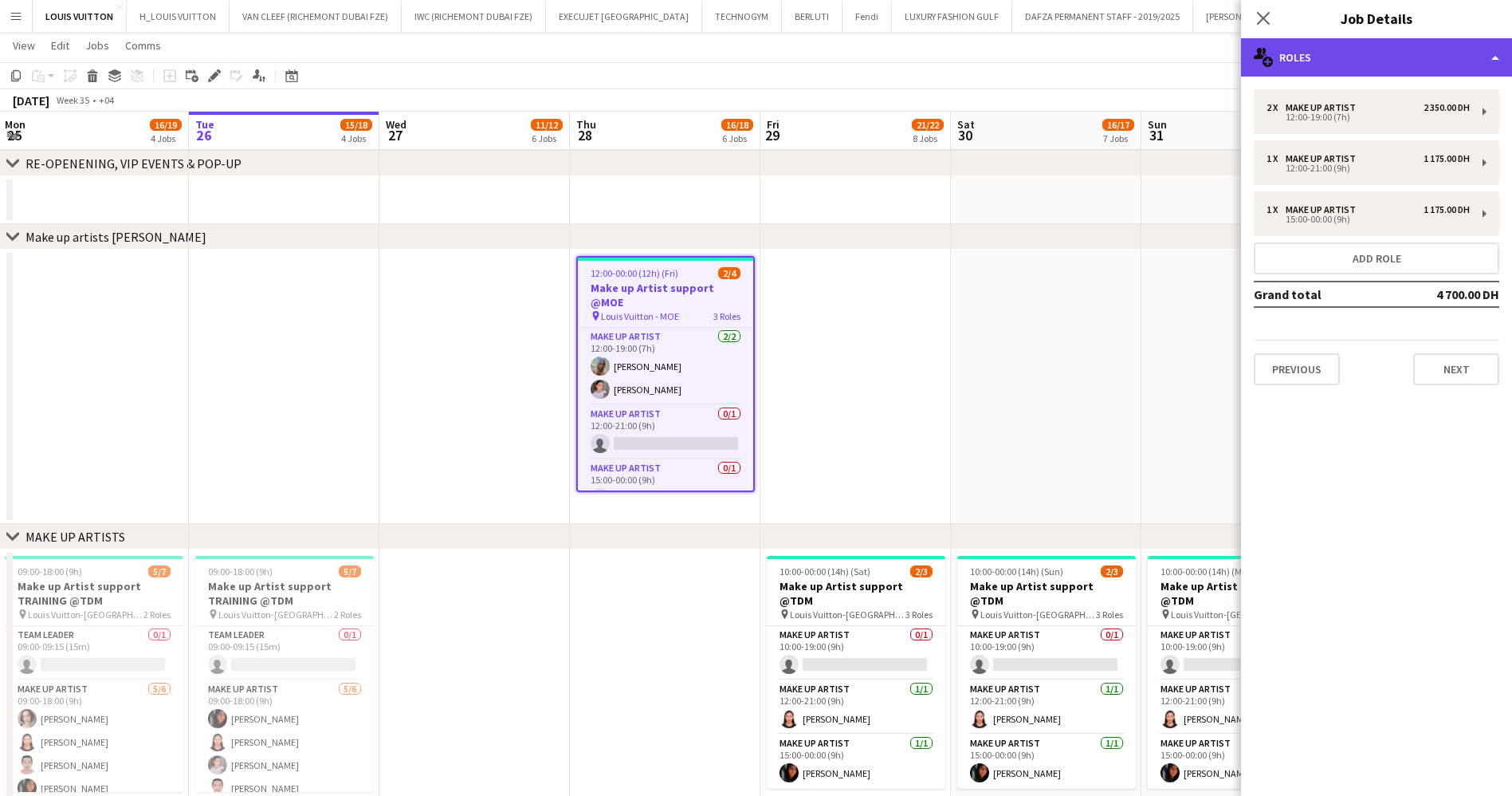
click at [1399, 51] on div "multiple-users-add Roles" at bounding box center [1376, 57] width 271 height 38
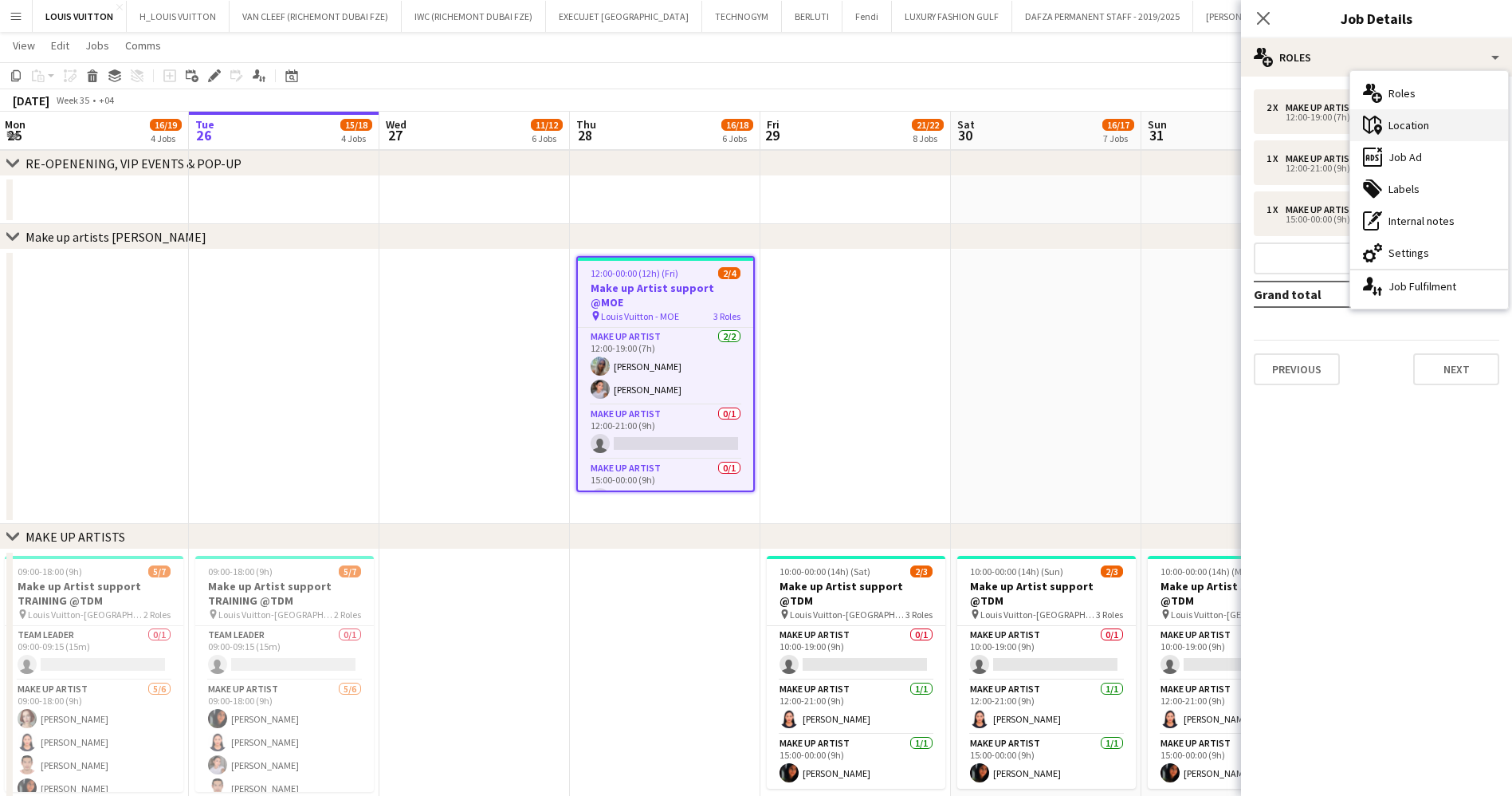
click at [1425, 122] on div "maps-pin-1 Location" at bounding box center [1430, 125] width 158 height 32
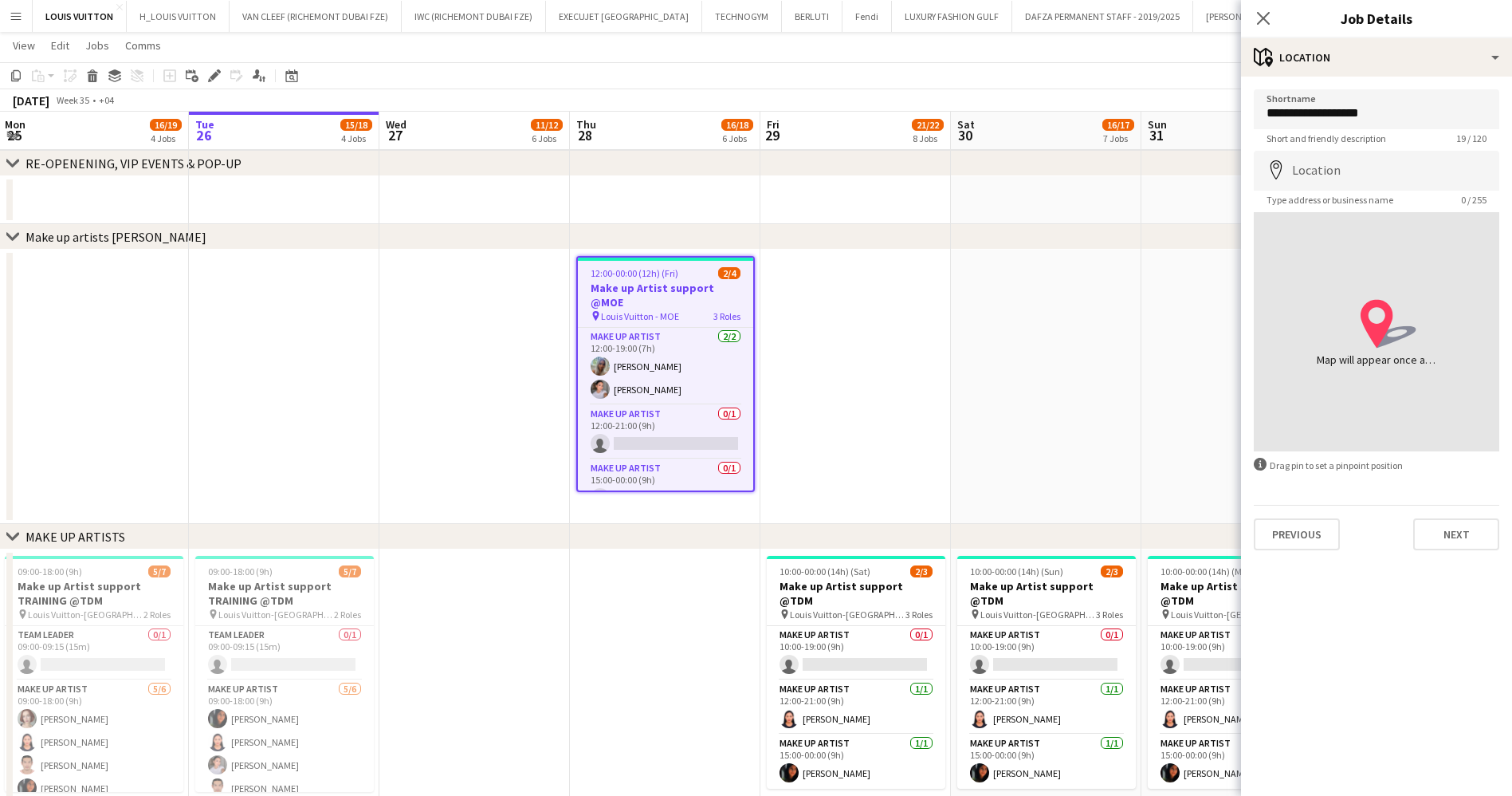
click at [1386, 278] on div "location-icon Created with Sketch. Map will appear once address has been added" at bounding box center [1377, 331] width 245 height 239
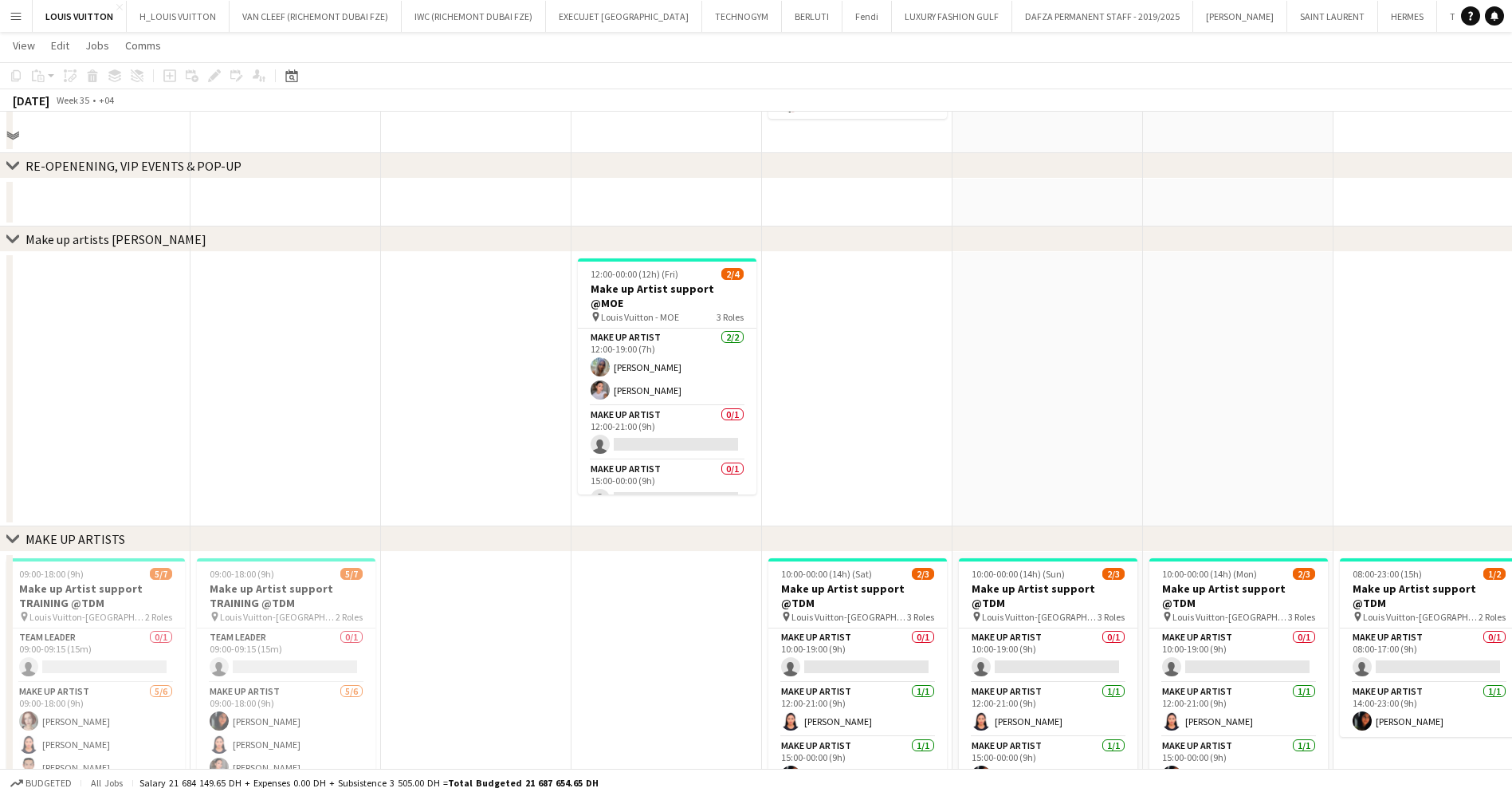
scroll to position [479, 0]
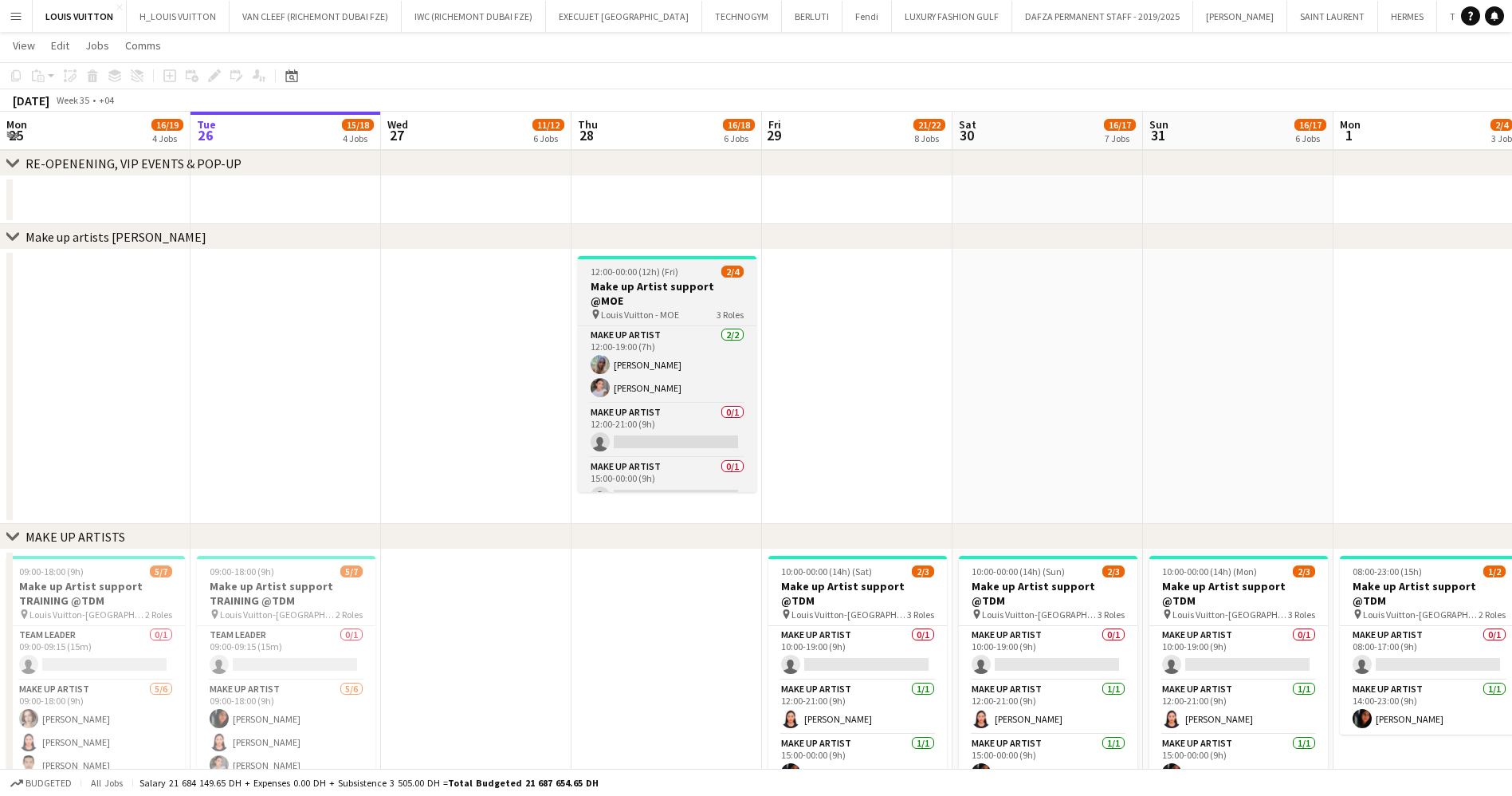
click at [667, 273] on span "12:00-00:00 (12h) (Fri)" at bounding box center [634, 271] width 87 height 12
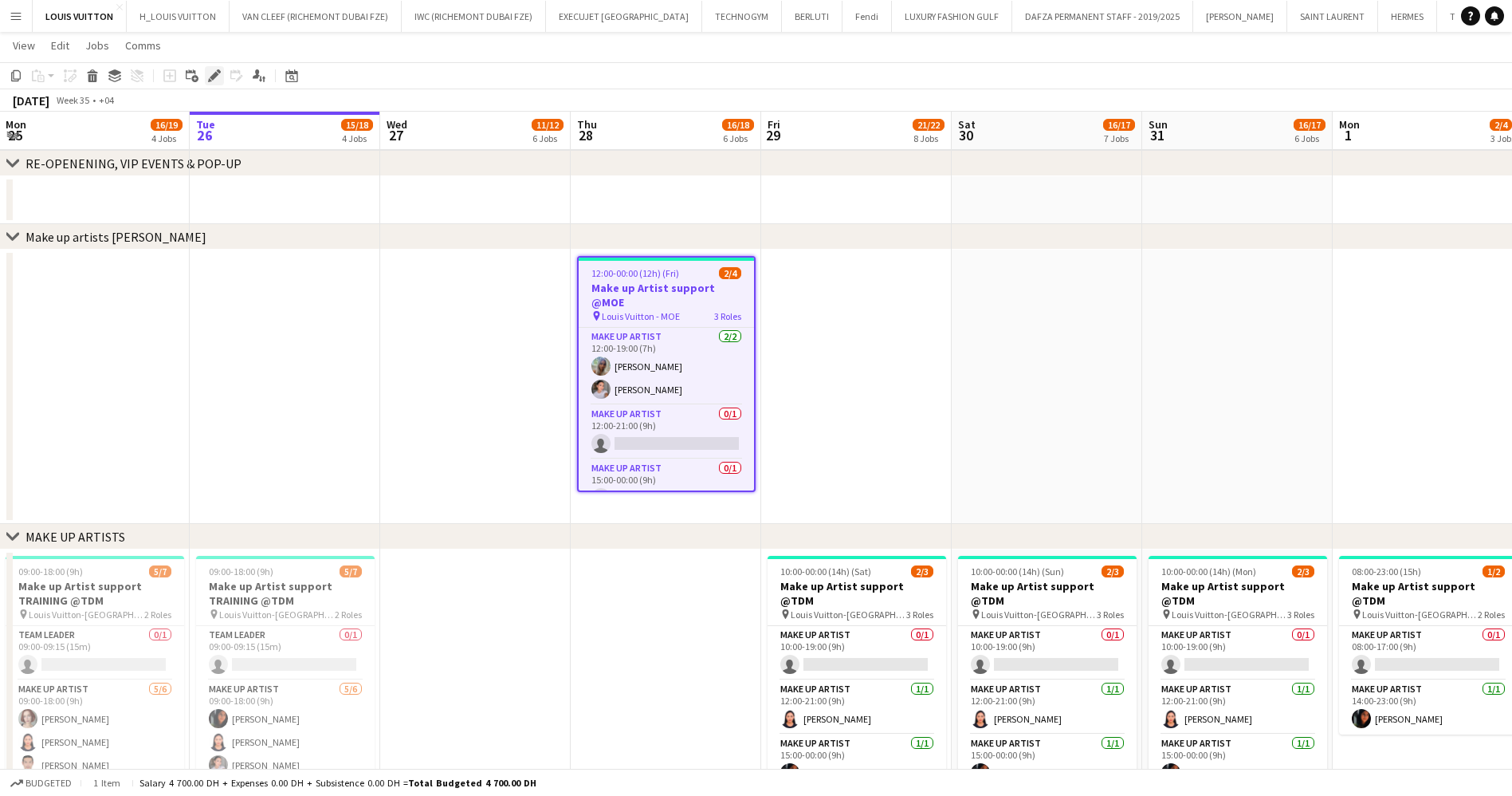
click at [213, 68] on div "Edit" at bounding box center [214, 75] width 19 height 19
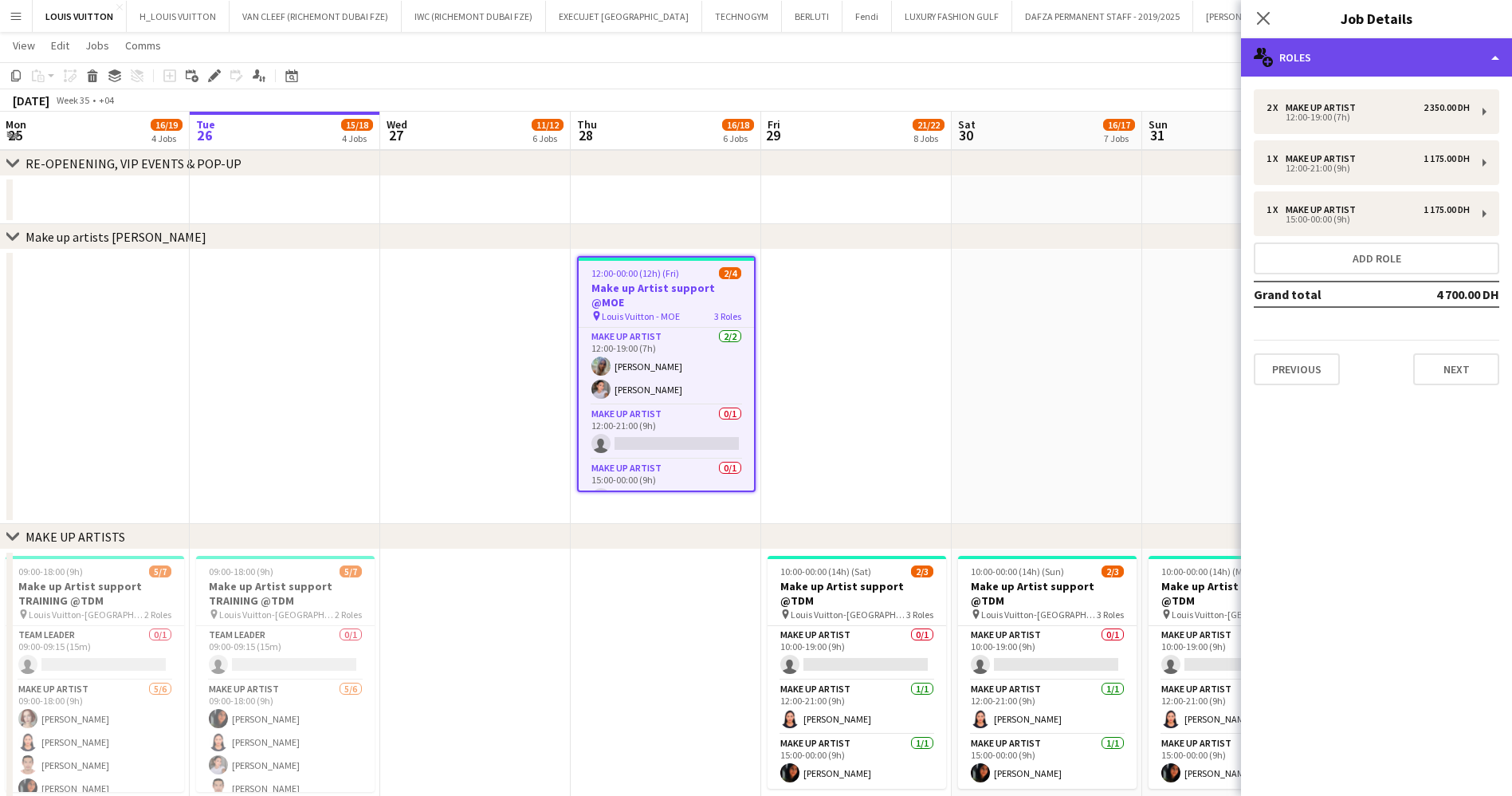
click at [1447, 38] on div "multiple-users-add Roles" at bounding box center [1376, 57] width 271 height 38
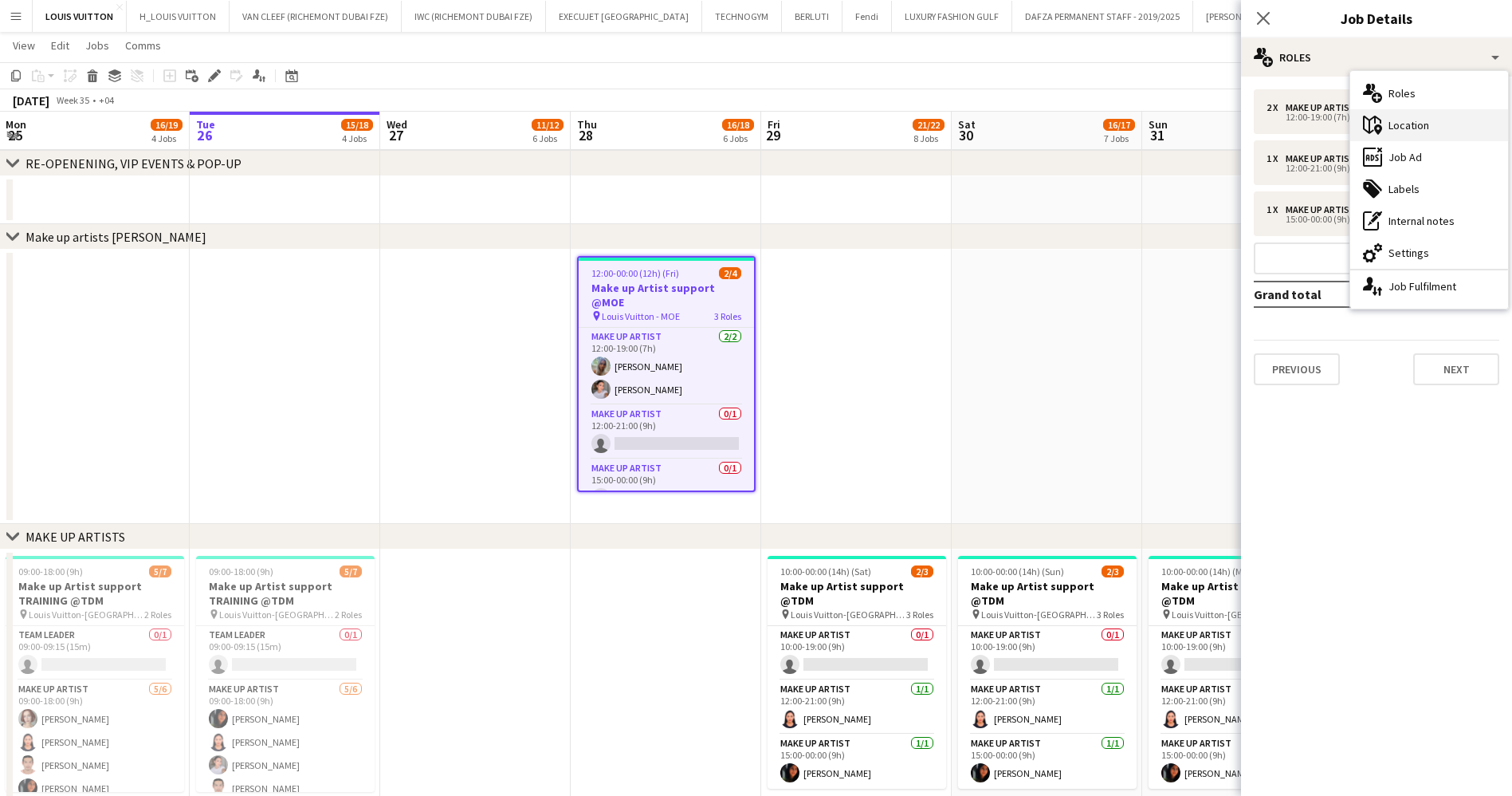
click at [1432, 130] on div "maps-pin-1 Location" at bounding box center [1430, 125] width 158 height 32
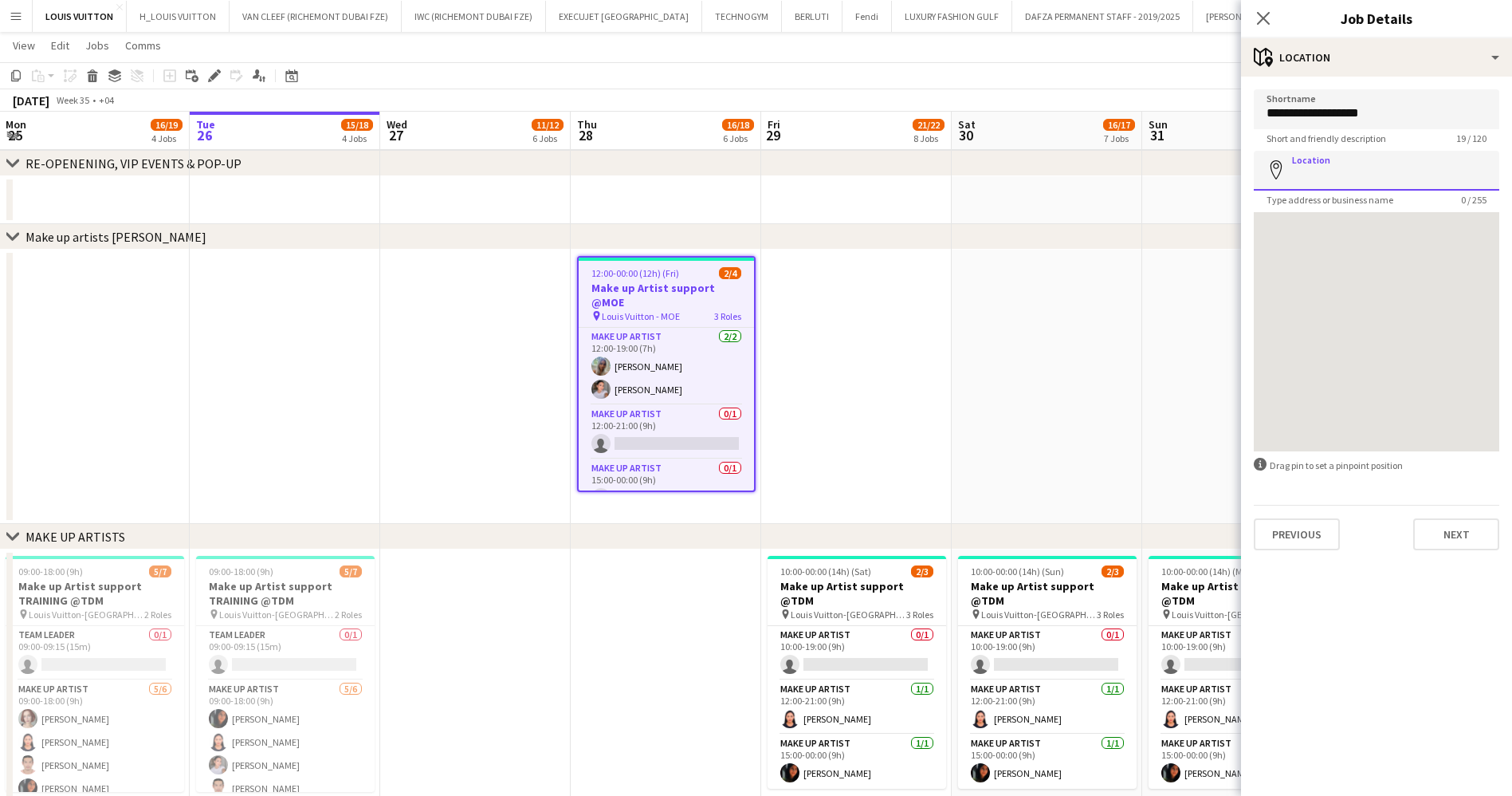
click at [1376, 166] on input "Location" at bounding box center [1377, 171] width 245 height 40
type input "**********"
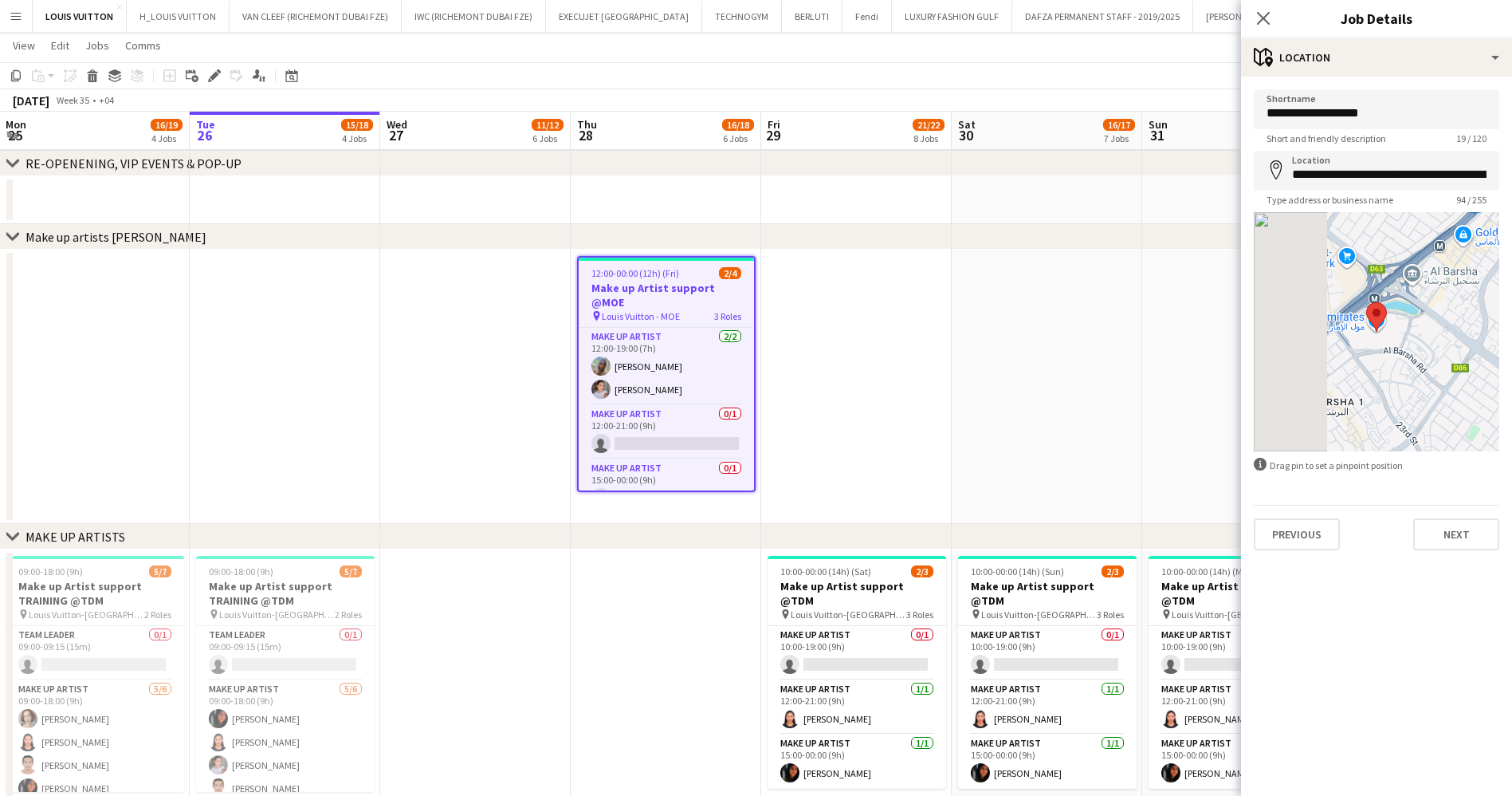
click at [1167, 84] on app-toolbar "Copy Paste Paste Ctrl+V Paste with crew Ctrl+Shift+V Paste linked Job [GEOGRAPH…" at bounding box center [756, 76] width 1512 height 27
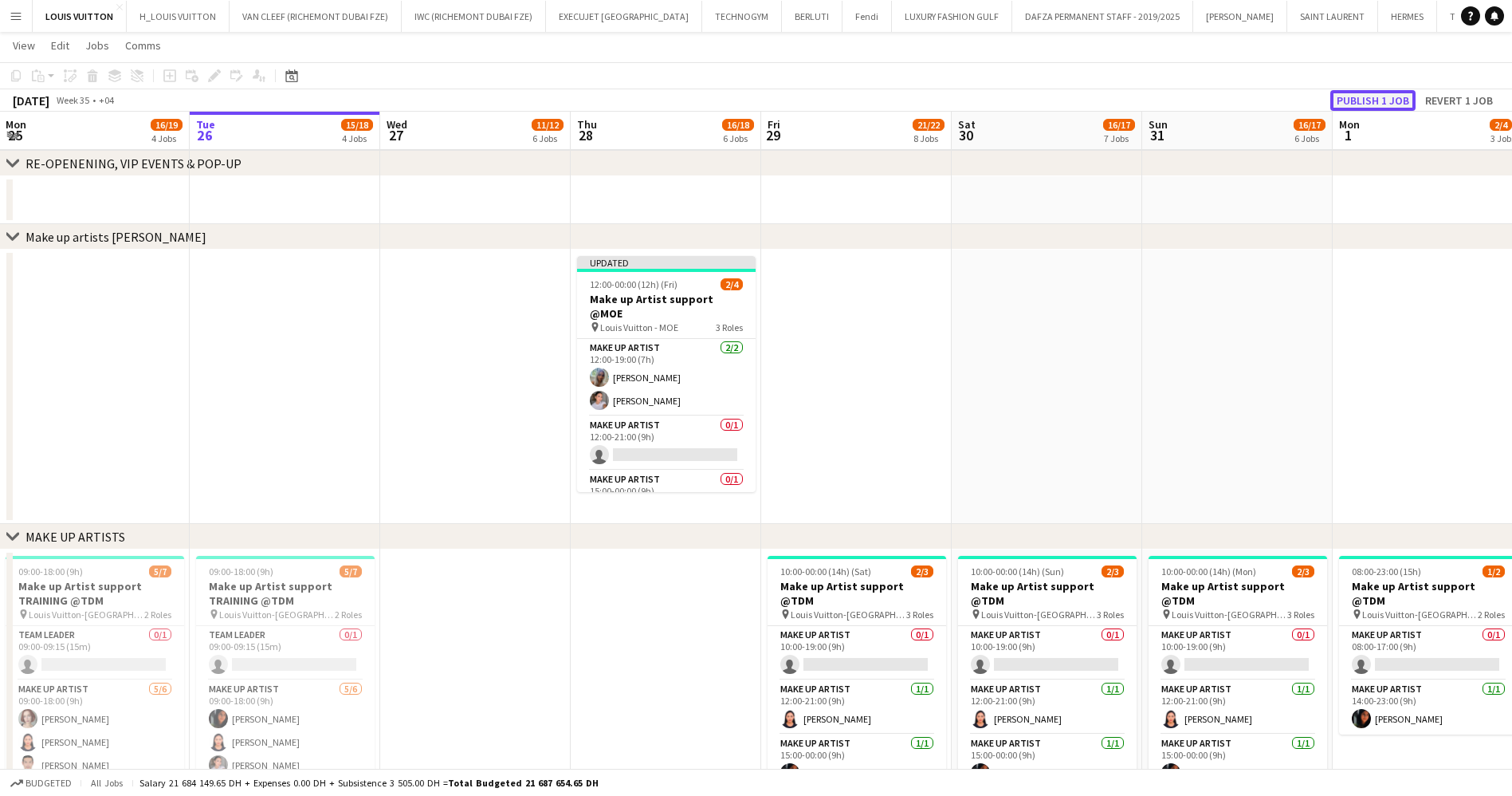
click at [1391, 103] on button "Publish 1 job" at bounding box center [1374, 100] width 86 height 21
